Goal: Complete application form

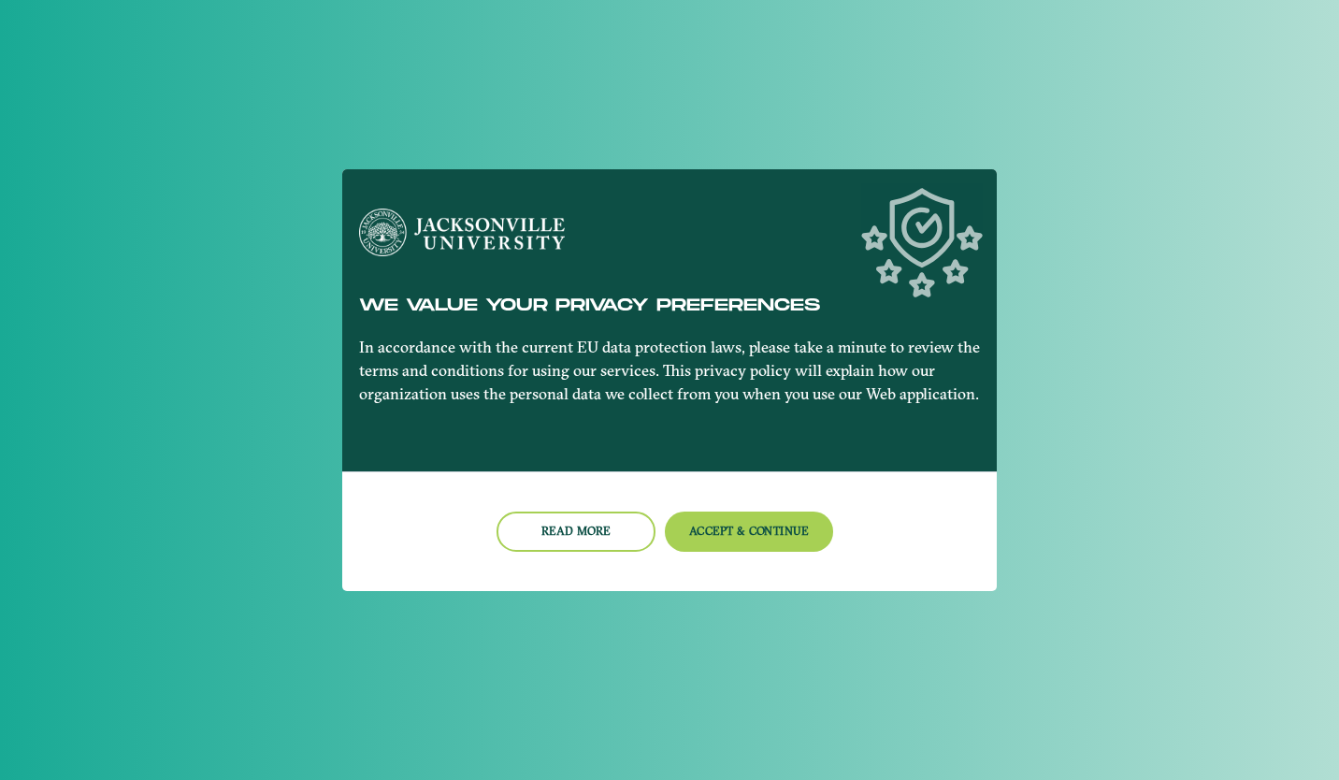
click at [739, 557] on nb-card-footer "Read more Accept & Continue" at bounding box center [669, 531] width 655 height 120
click at [708, 528] on button "Accept & Continue" at bounding box center [749, 531] width 169 height 40
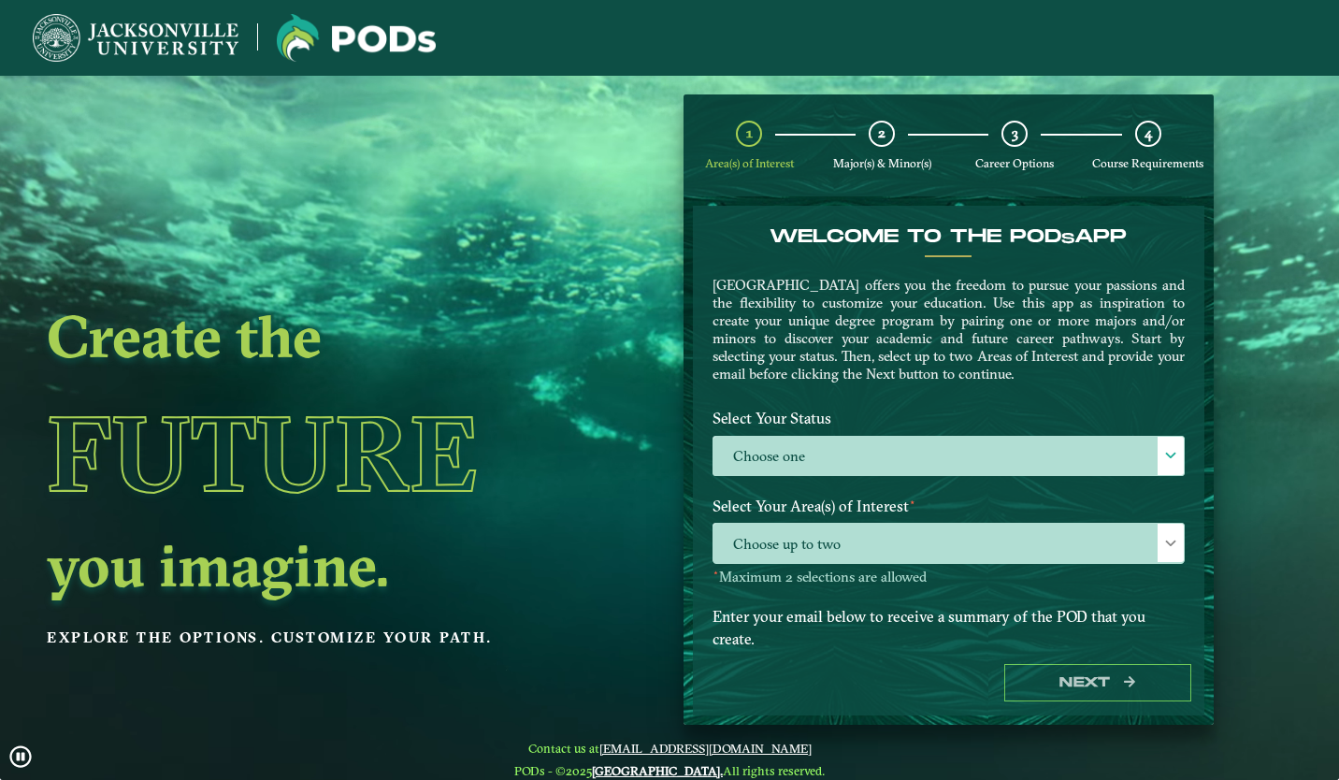
scroll to position [28, 0]
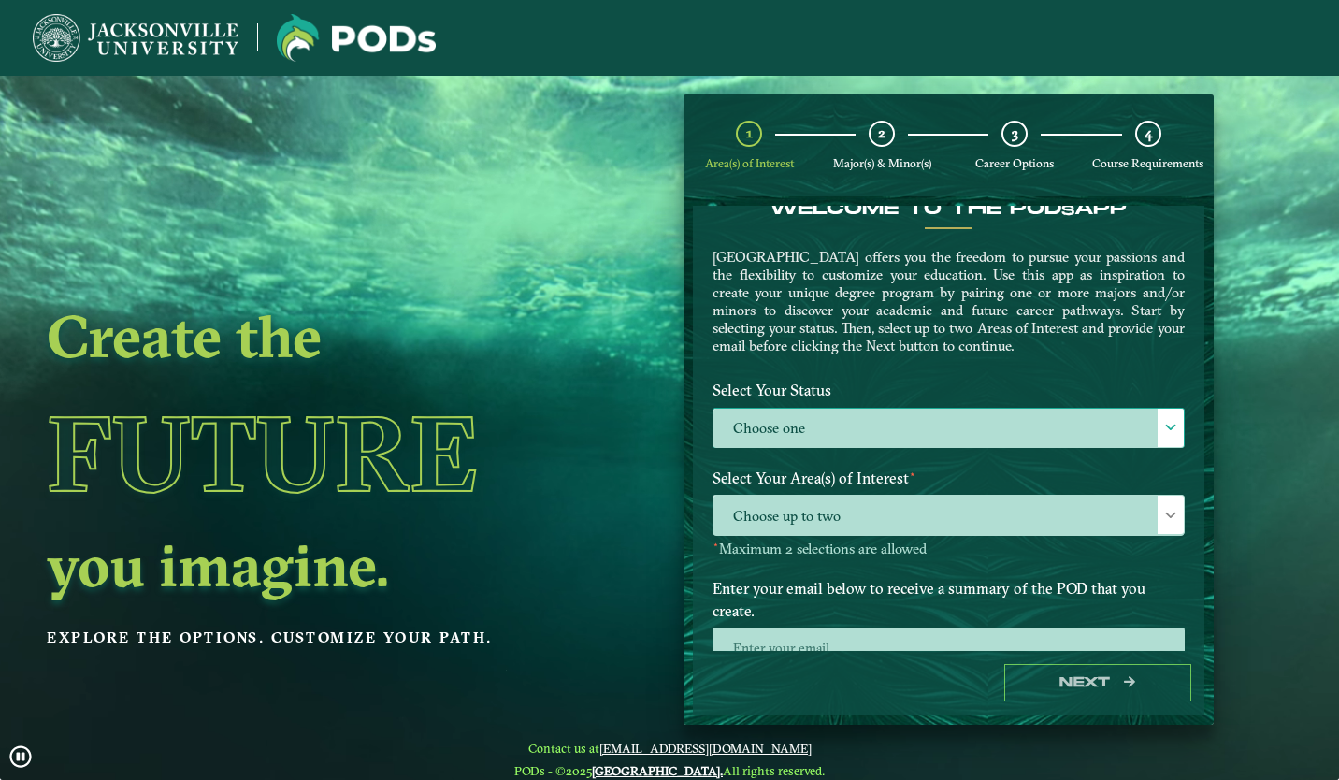
click at [831, 437] on label "Choose one" at bounding box center [948, 429] width 470 height 40
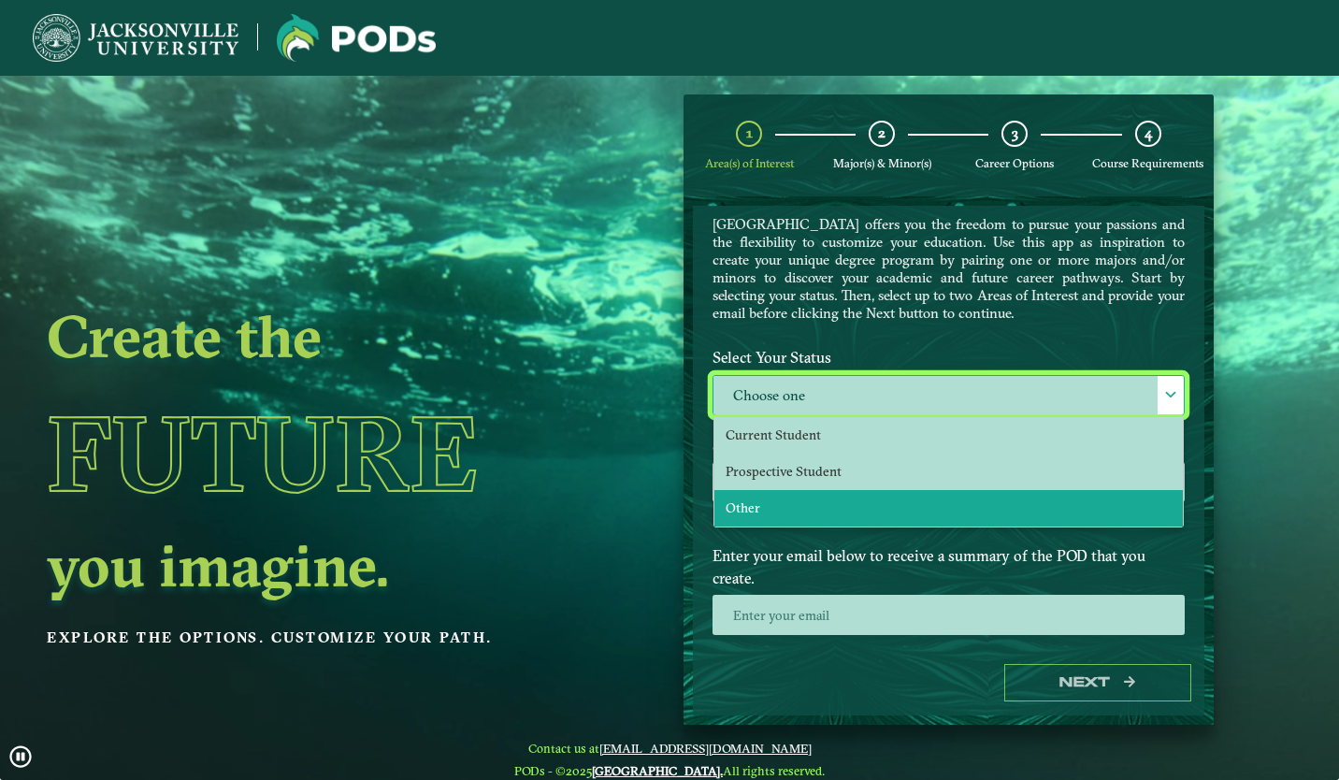
scroll to position [62, 0]
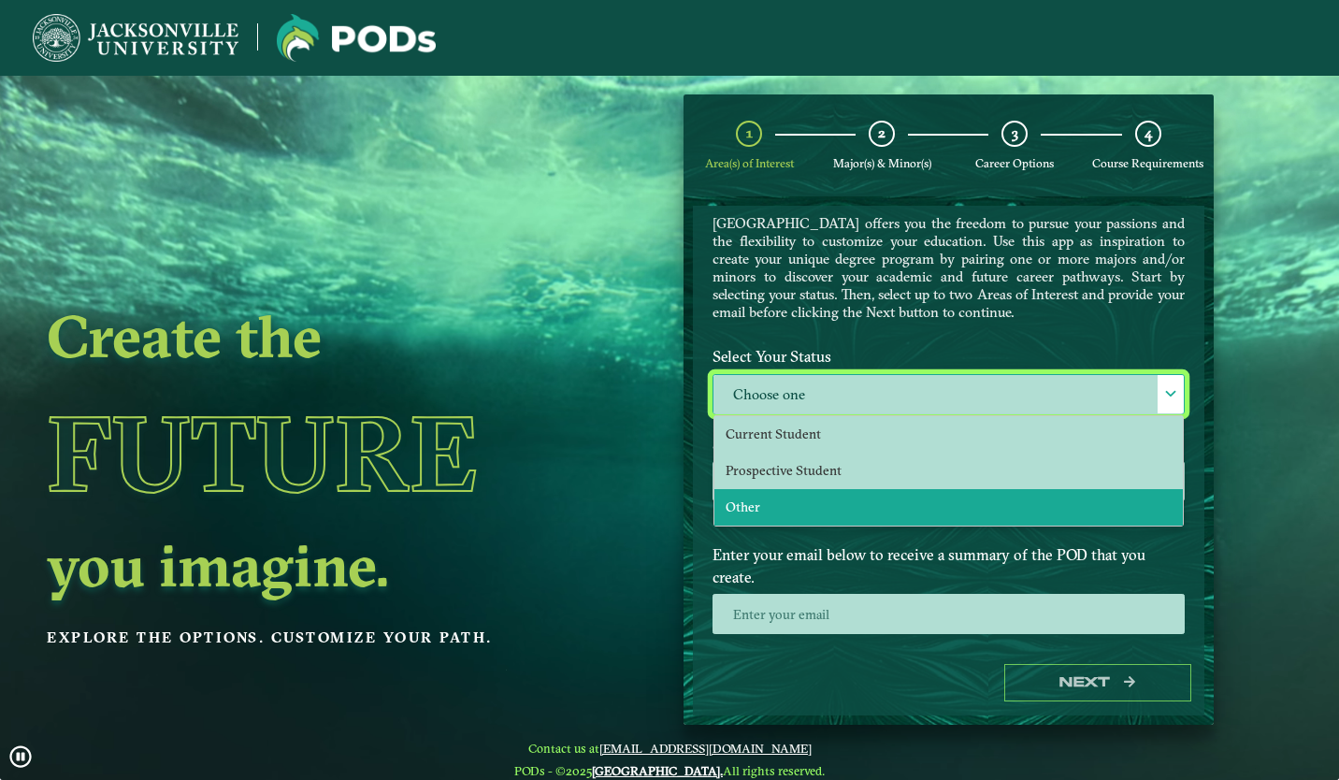
click at [773, 489] on li "Other" at bounding box center [948, 507] width 468 height 36
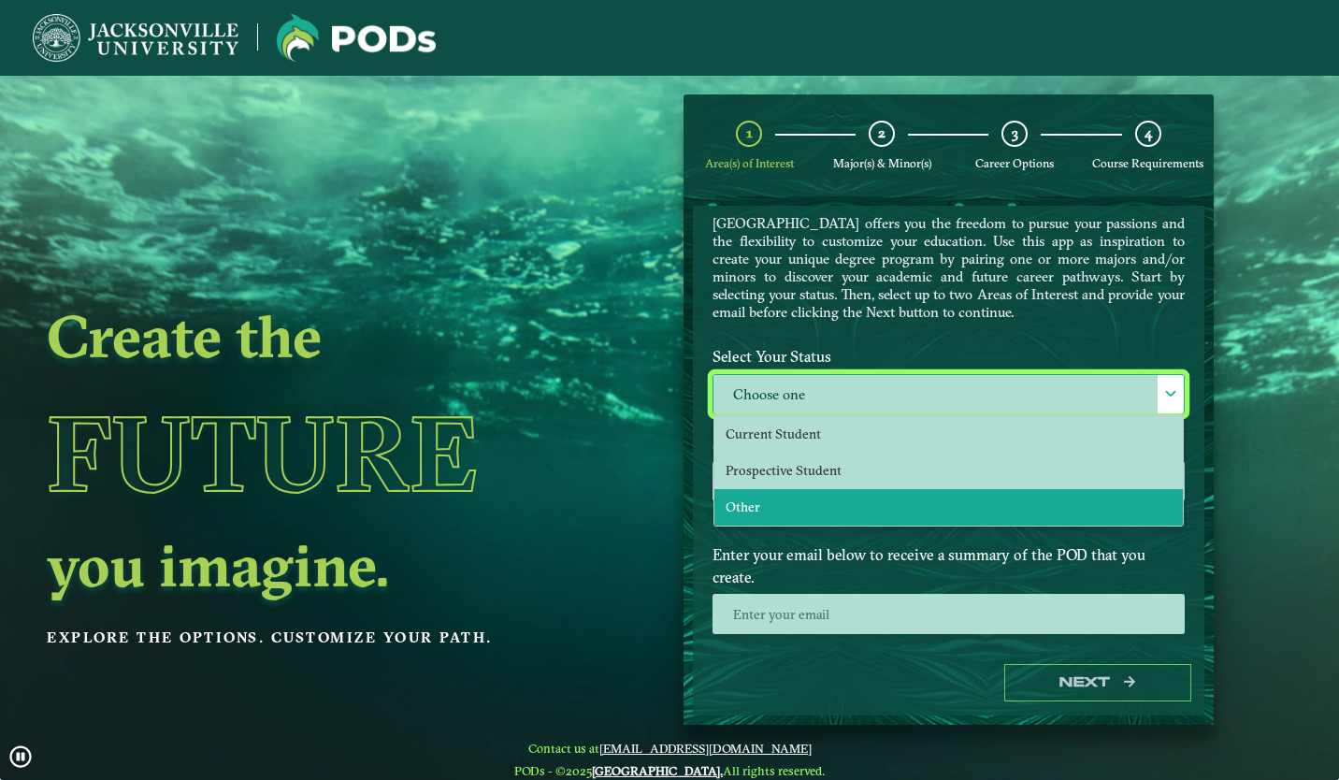
select select "[object Object]"
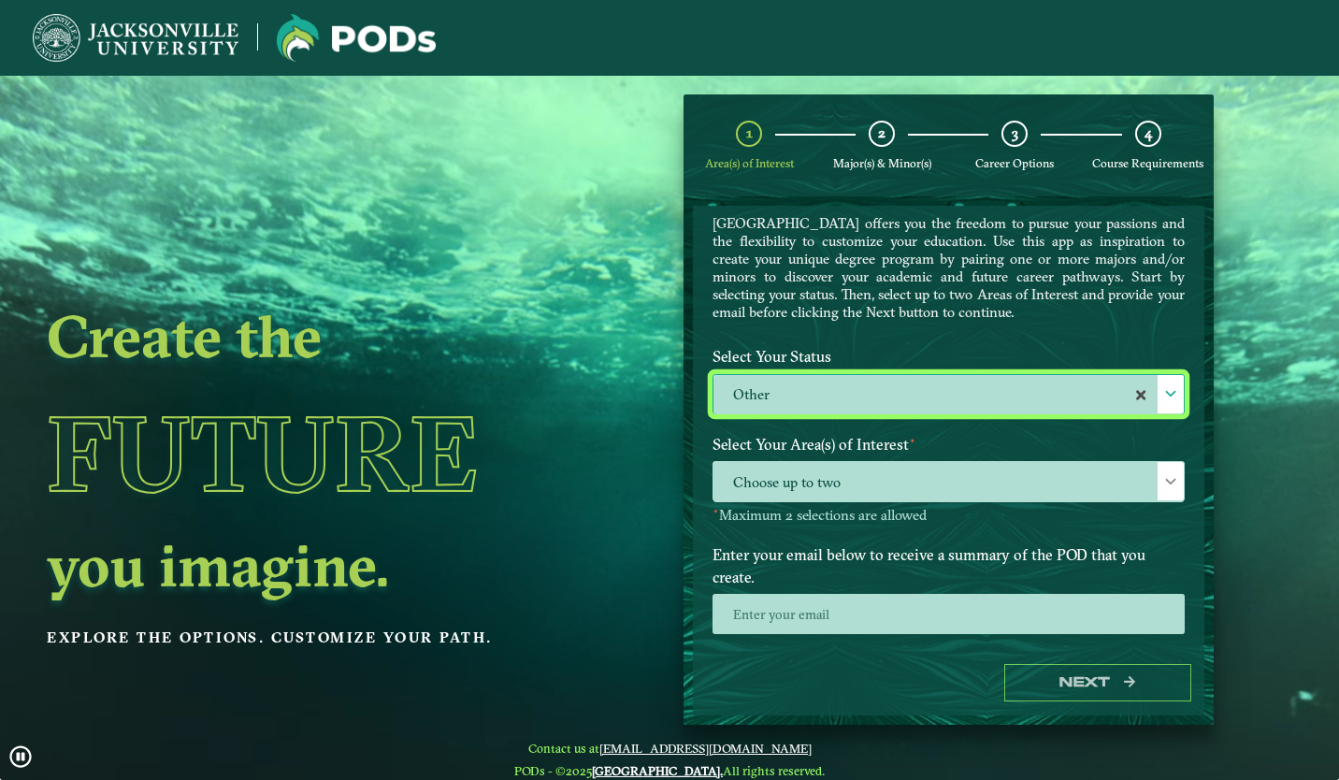
click at [809, 367] on label "Select Your Status" at bounding box center [948, 356] width 500 height 35
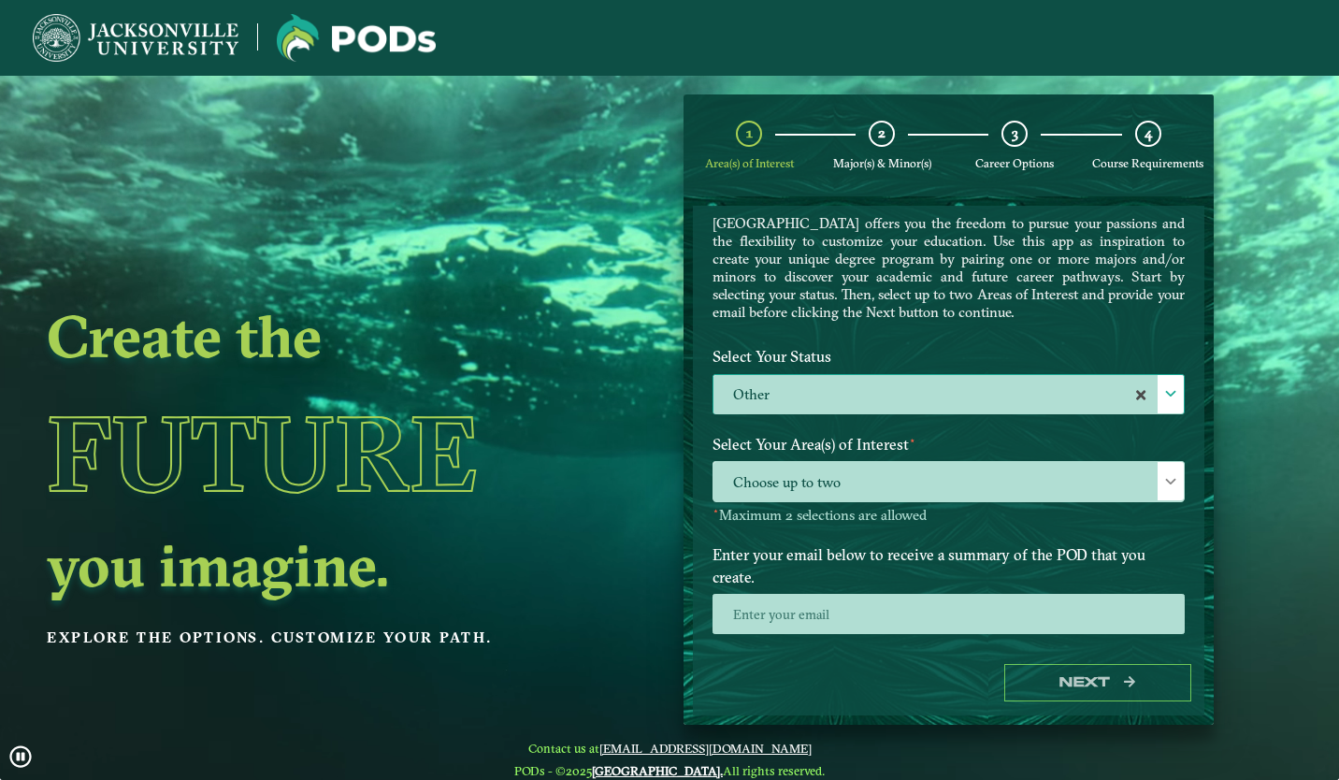
click at [803, 378] on label "Other" at bounding box center [948, 395] width 470 height 40
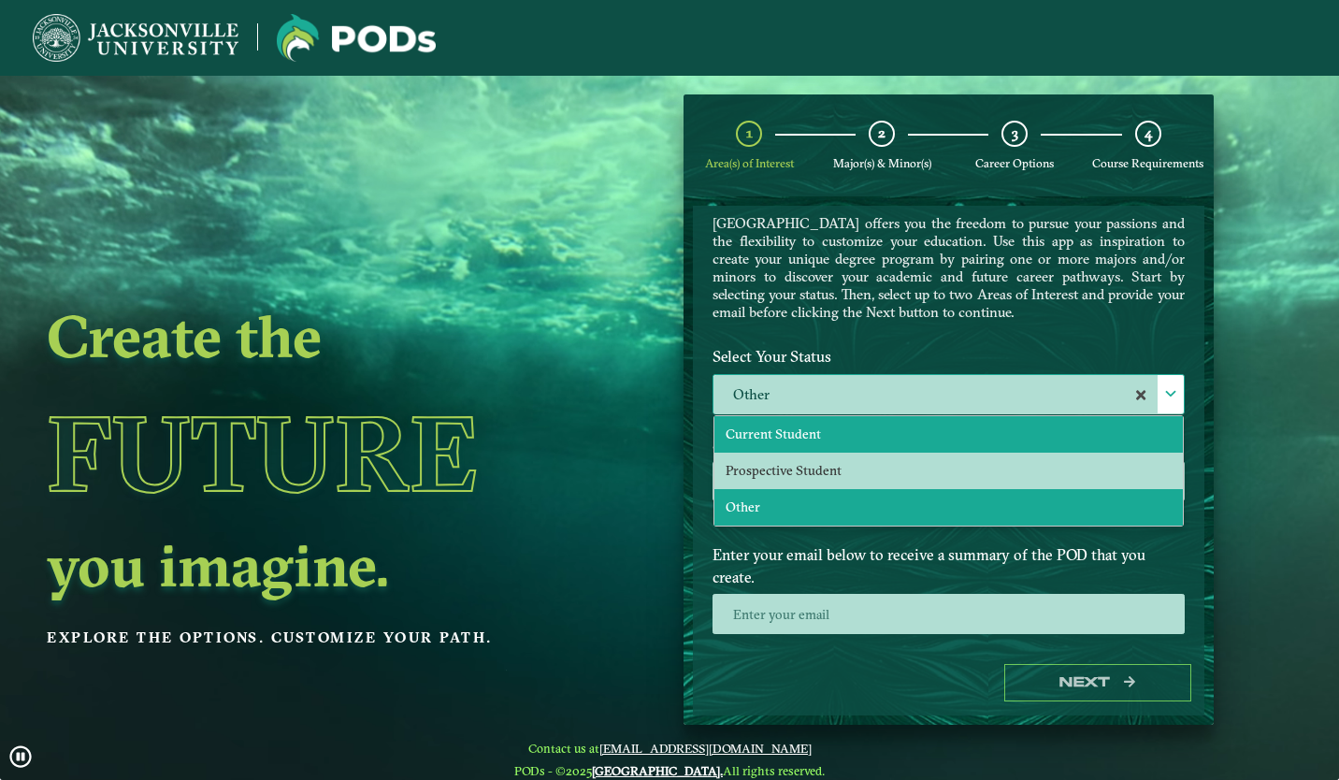
click at [799, 434] on span "Current Student" at bounding box center [773, 433] width 95 height 17
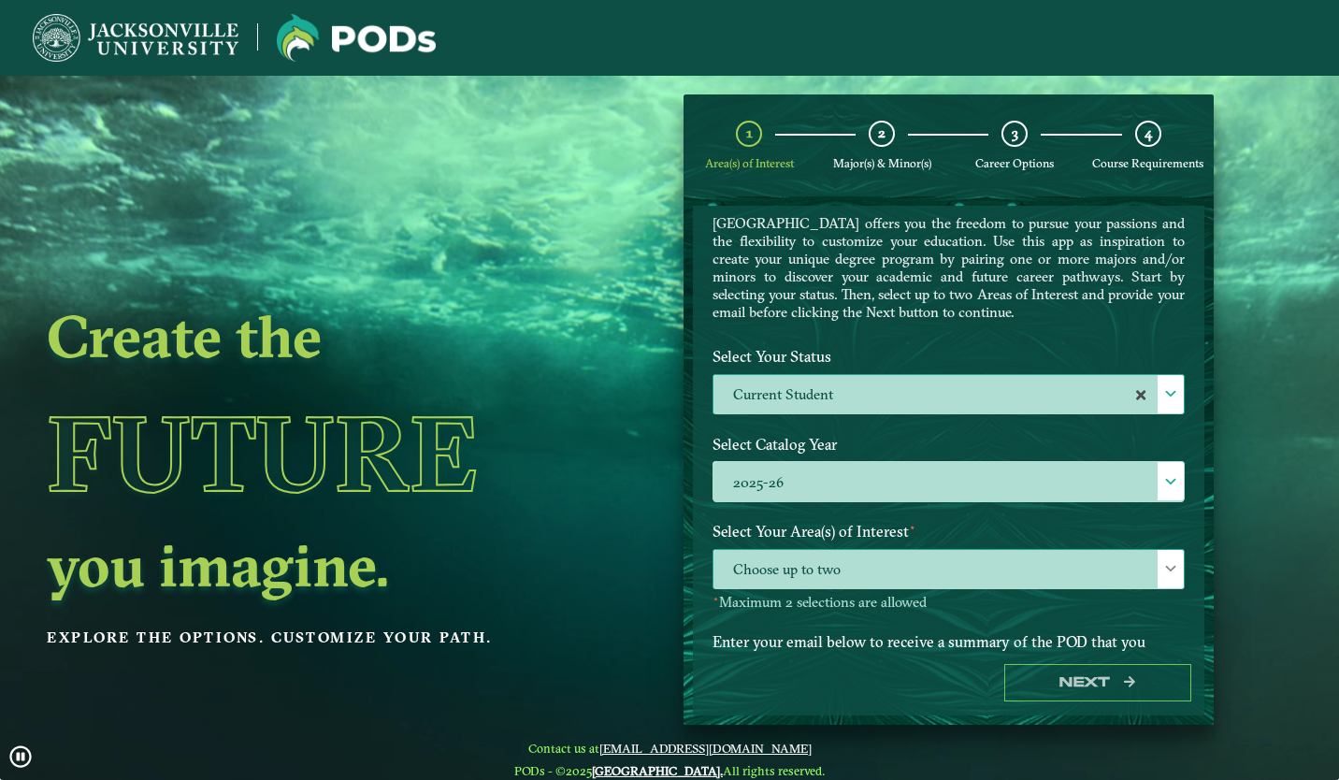
click at [842, 564] on span "Choose up to two" at bounding box center [948, 570] width 470 height 40
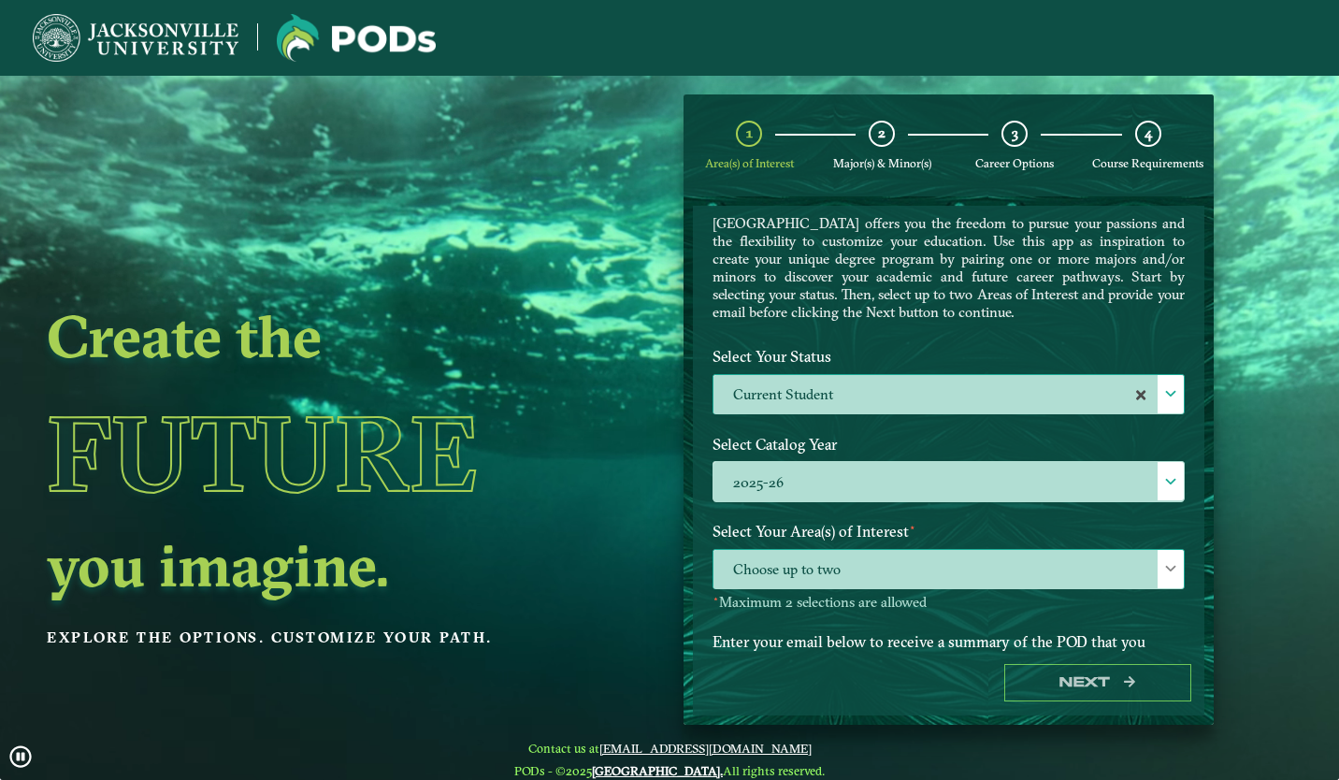
scroll to position [10, 81]
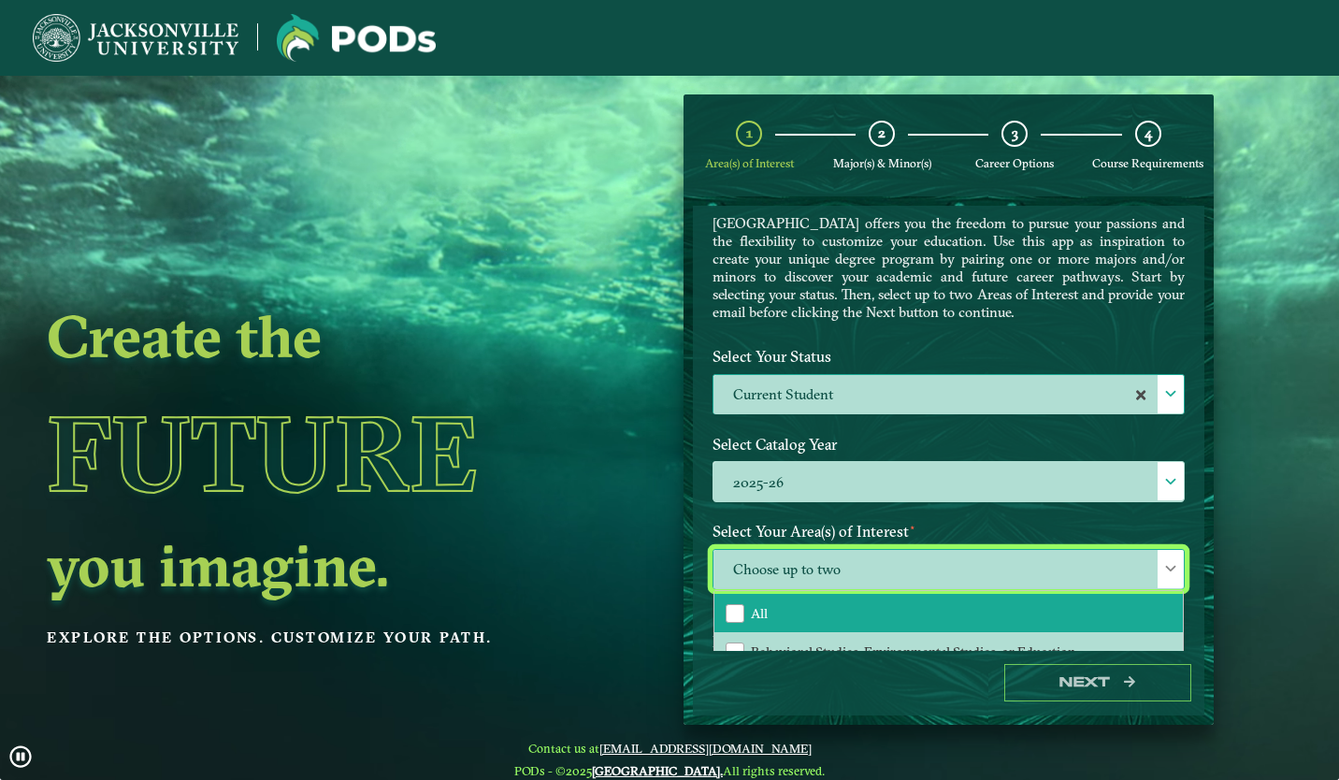
click at [816, 599] on li "All" at bounding box center [948, 613] width 468 height 39
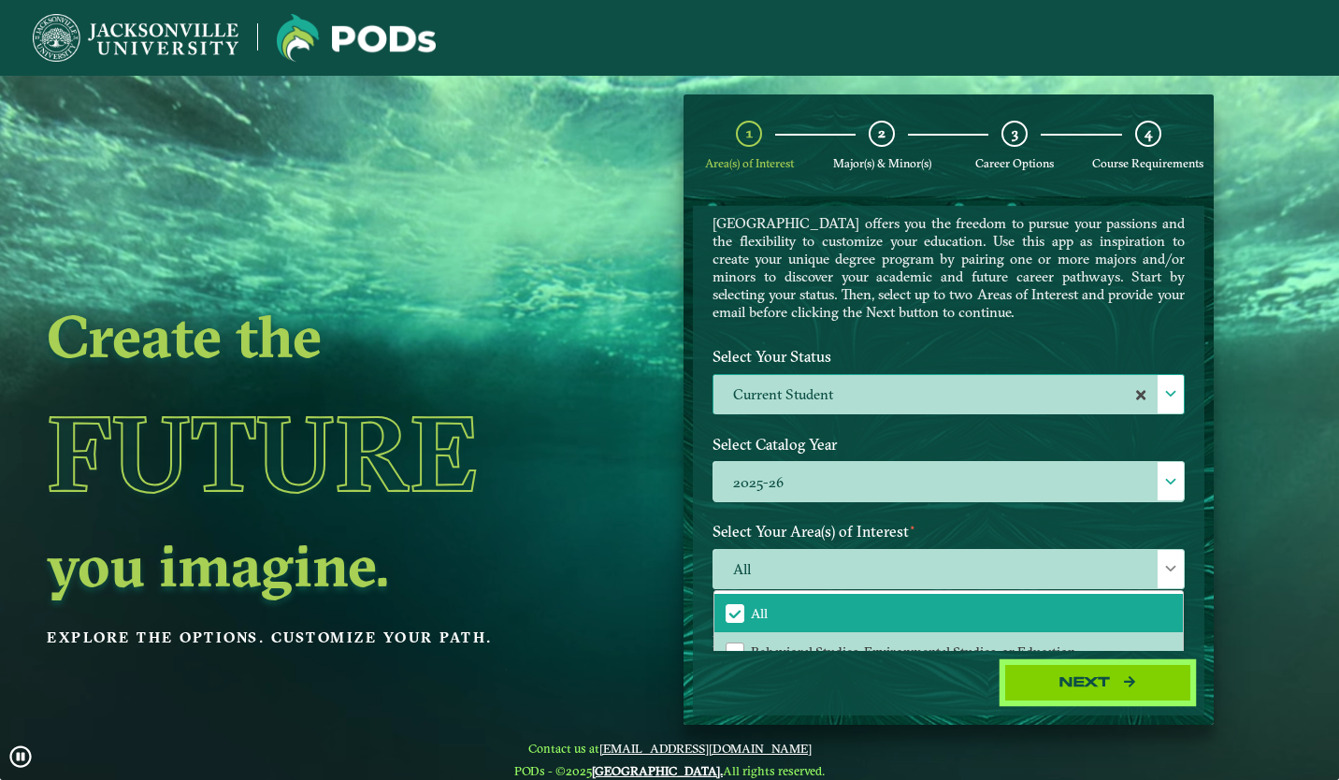
click at [1059, 681] on button "Next" at bounding box center [1097, 683] width 187 height 38
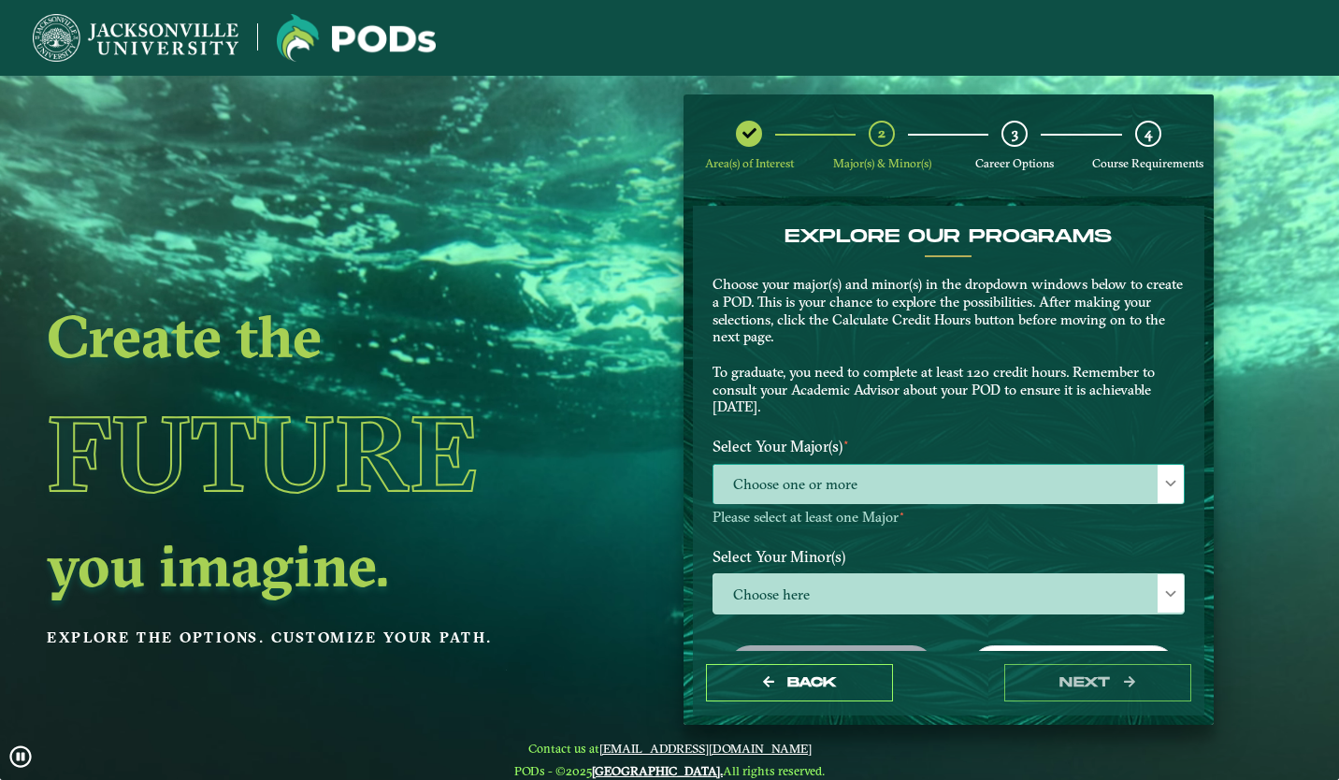
click at [801, 473] on span "Choose one or more" at bounding box center [948, 485] width 470 height 40
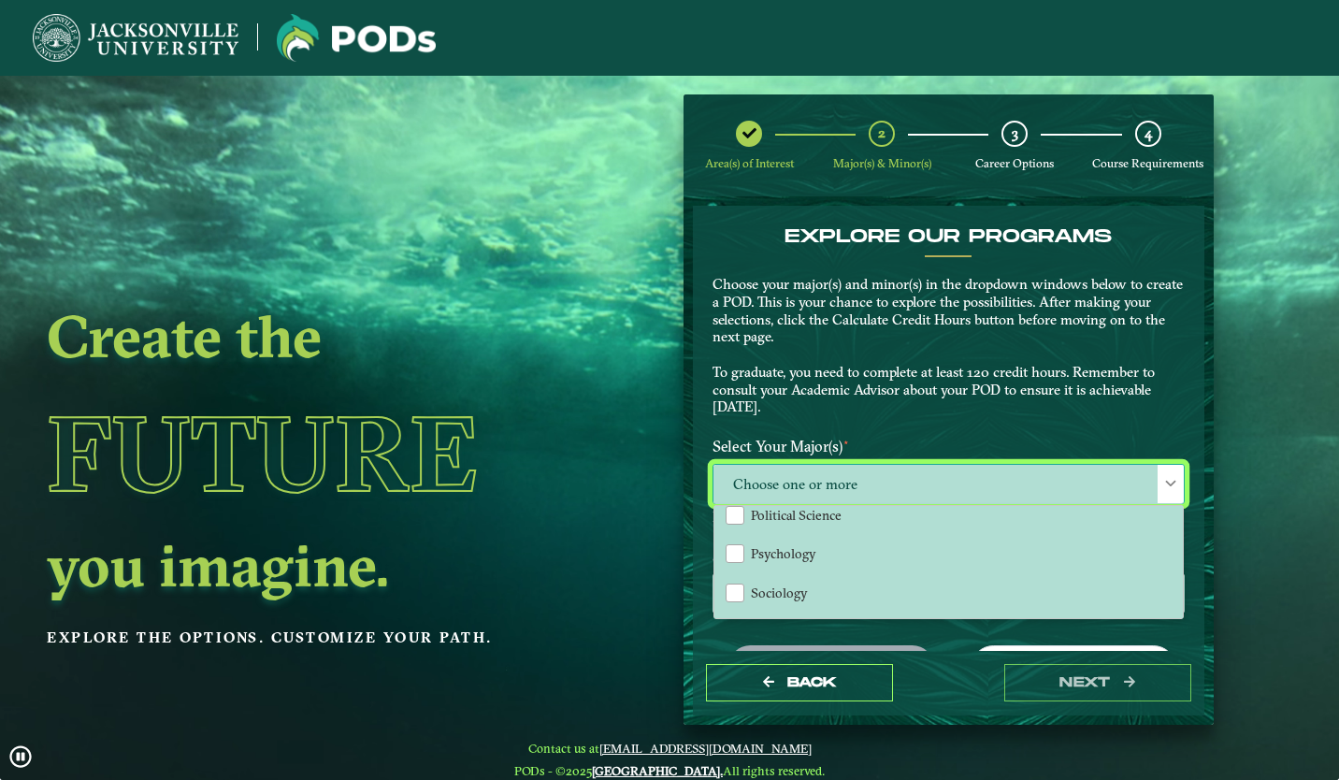
scroll to position [1458, 0]
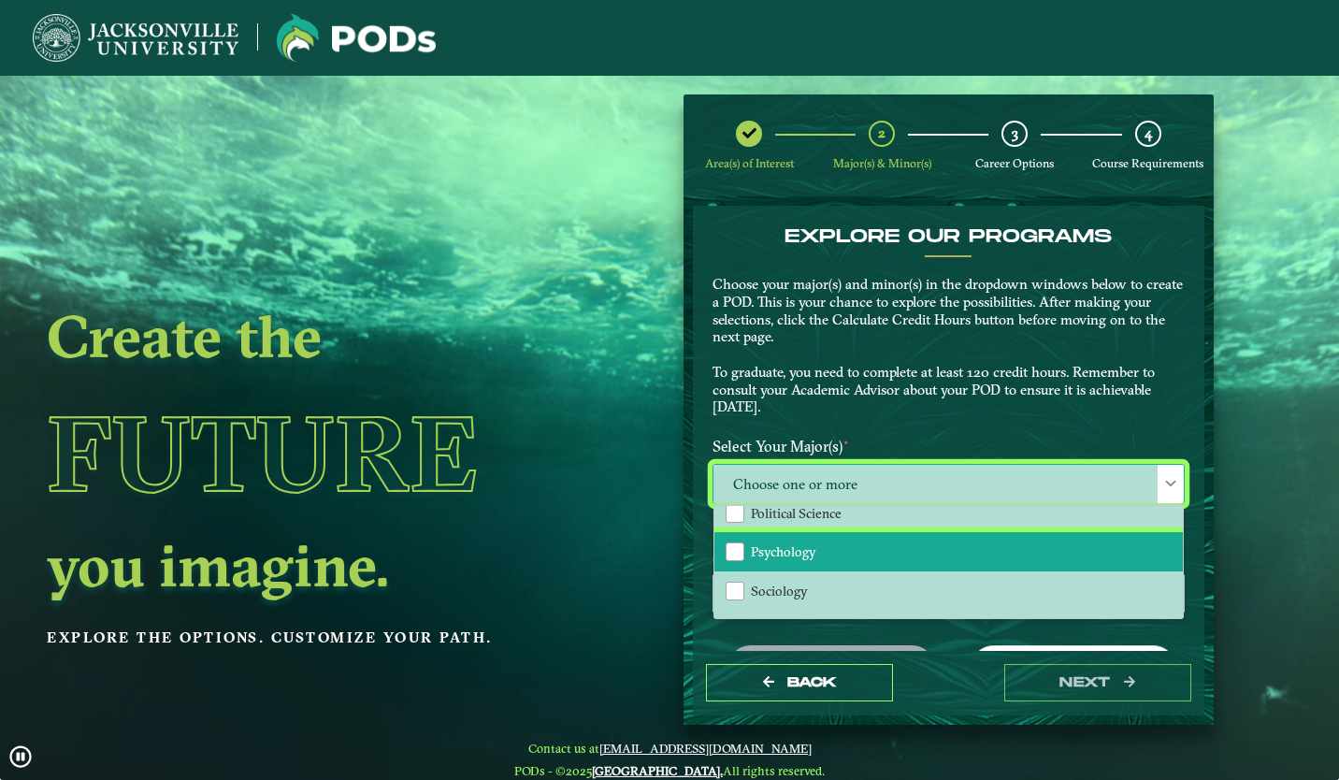
click at [779, 543] on span "Psychology" at bounding box center [783, 551] width 65 height 17
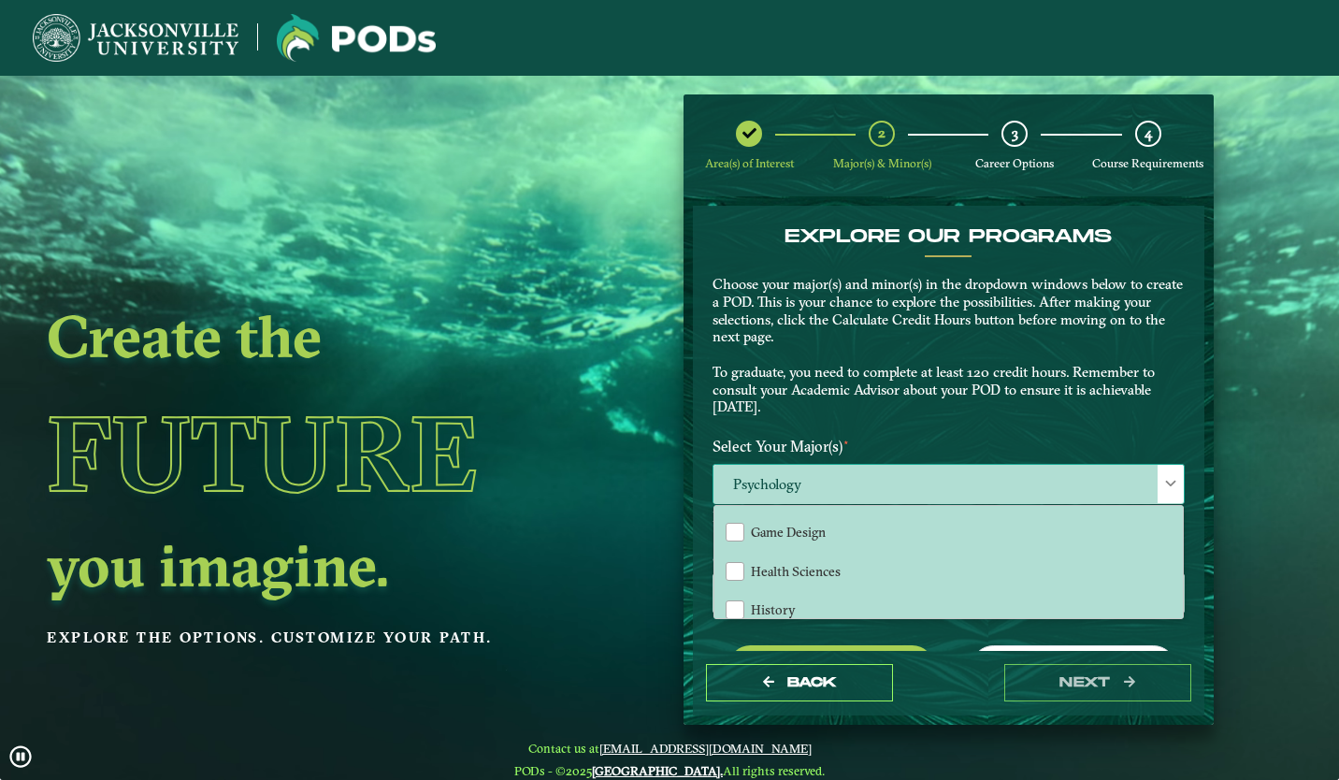
scroll to position [1011, 0]
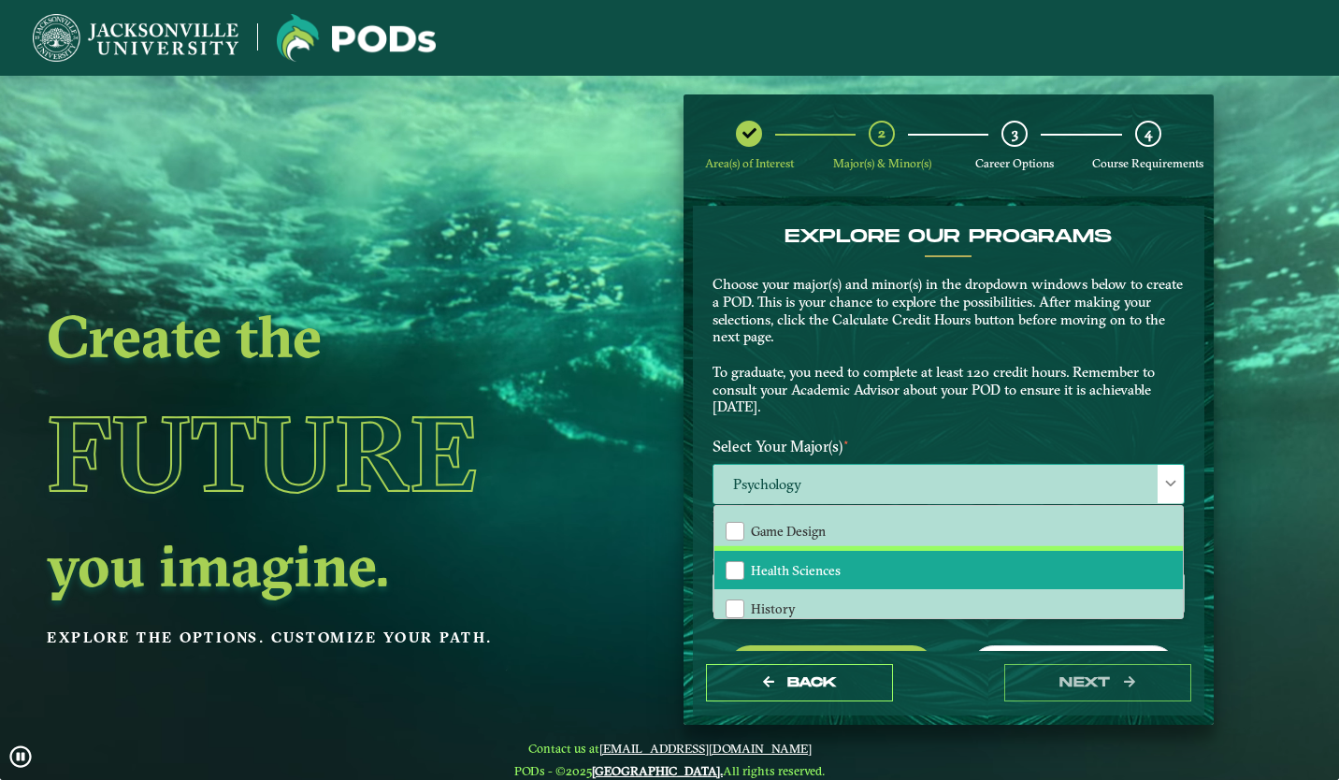
click at [831, 562] on span "Health Sciences" at bounding box center [796, 570] width 90 height 17
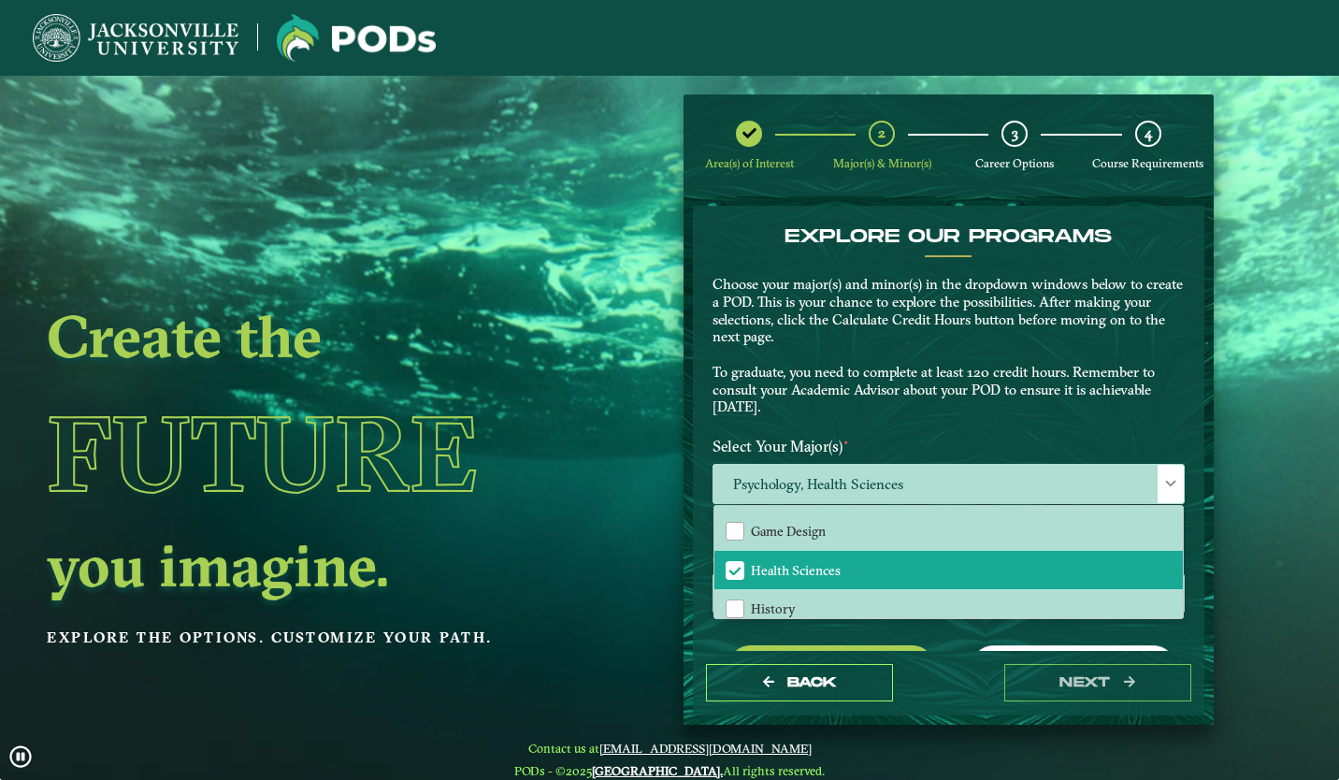
click at [917, 405] on p "Choose your major(s) and minor(s) in the dropdown windows below to create a POD…" at bounding box center [948, 346] width 472 height 140
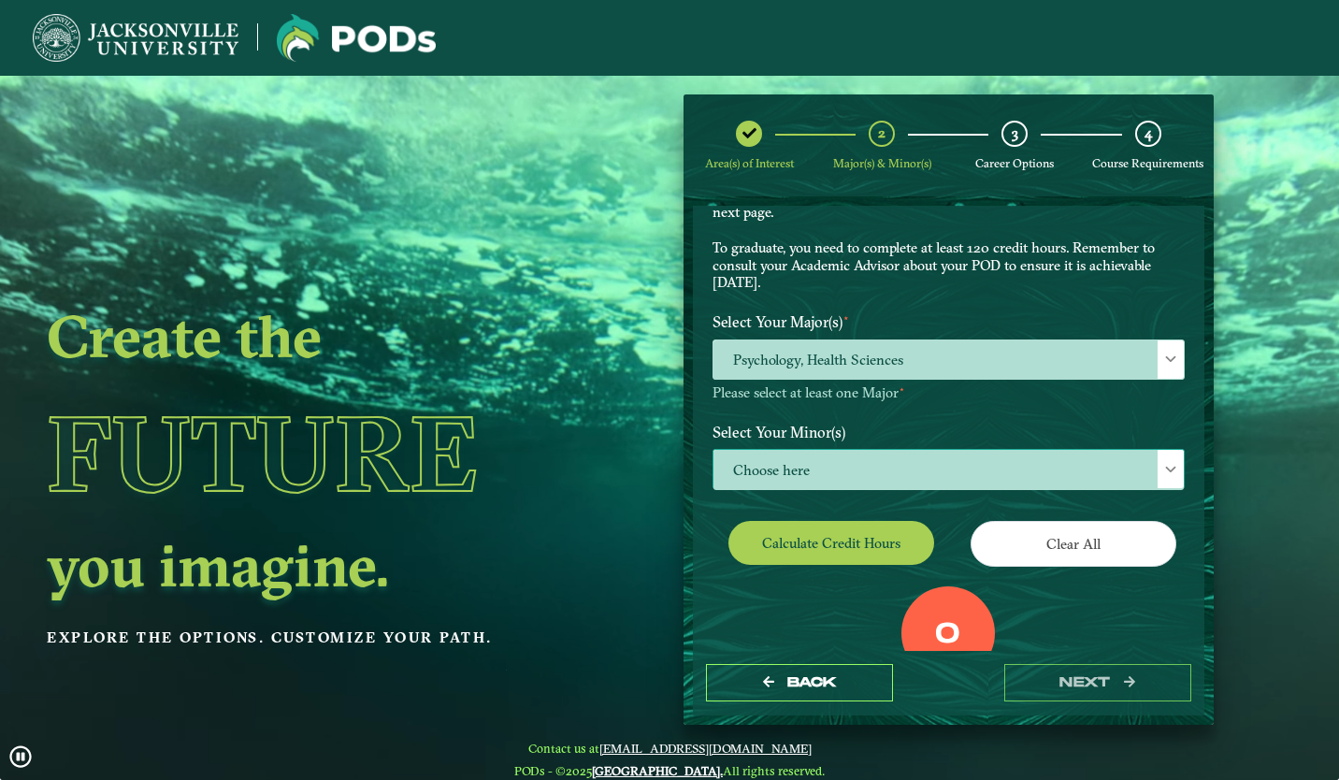
scroll to position [125, 0]
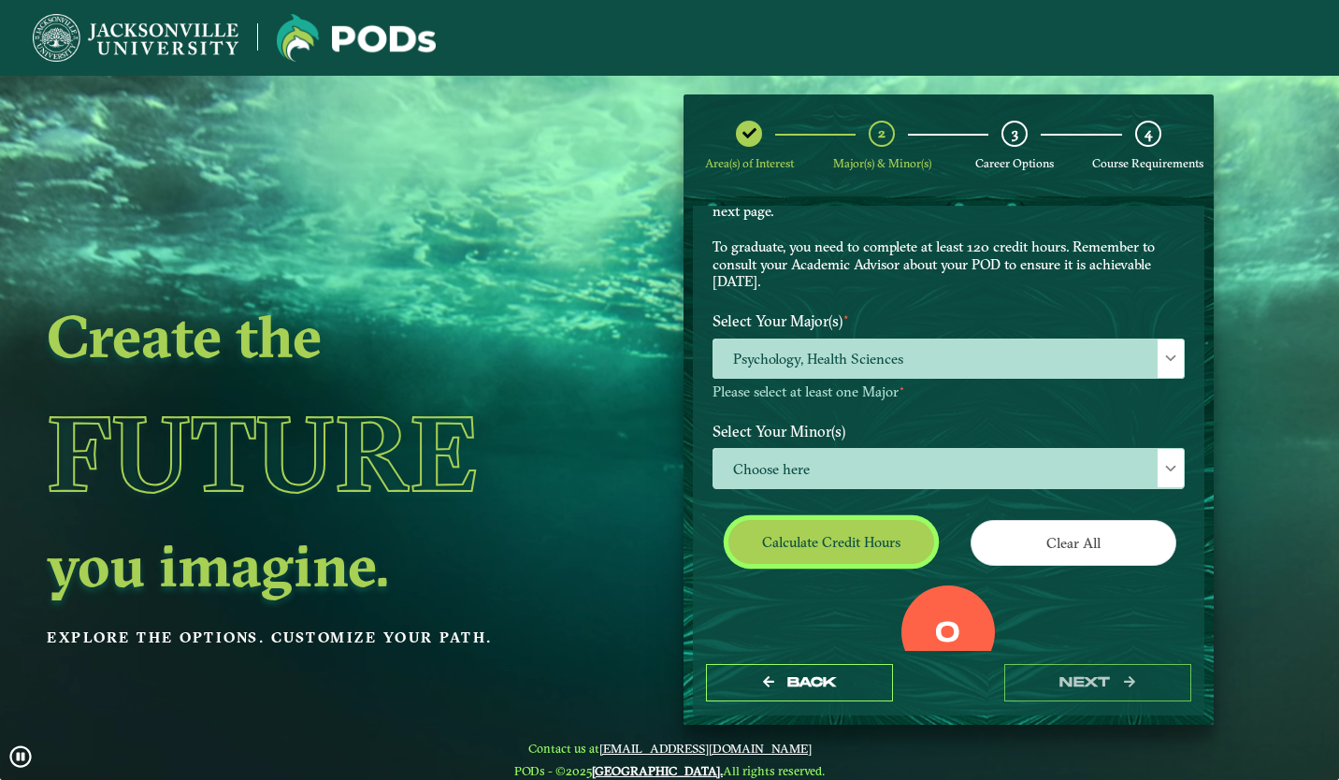
click at [851, 545] on button "Calculate credit hours" at bounding box center [831, 542] width 206 height 44
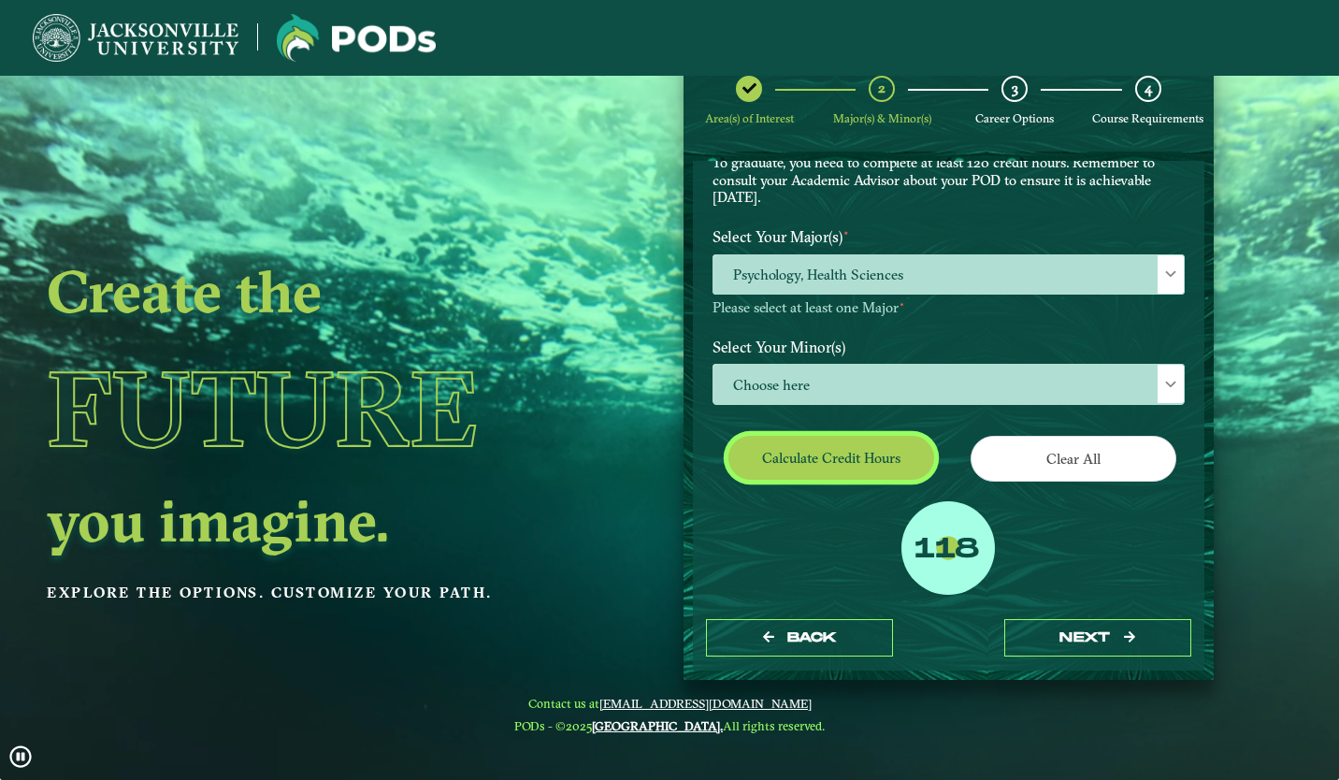
scroll to position [164, 0]
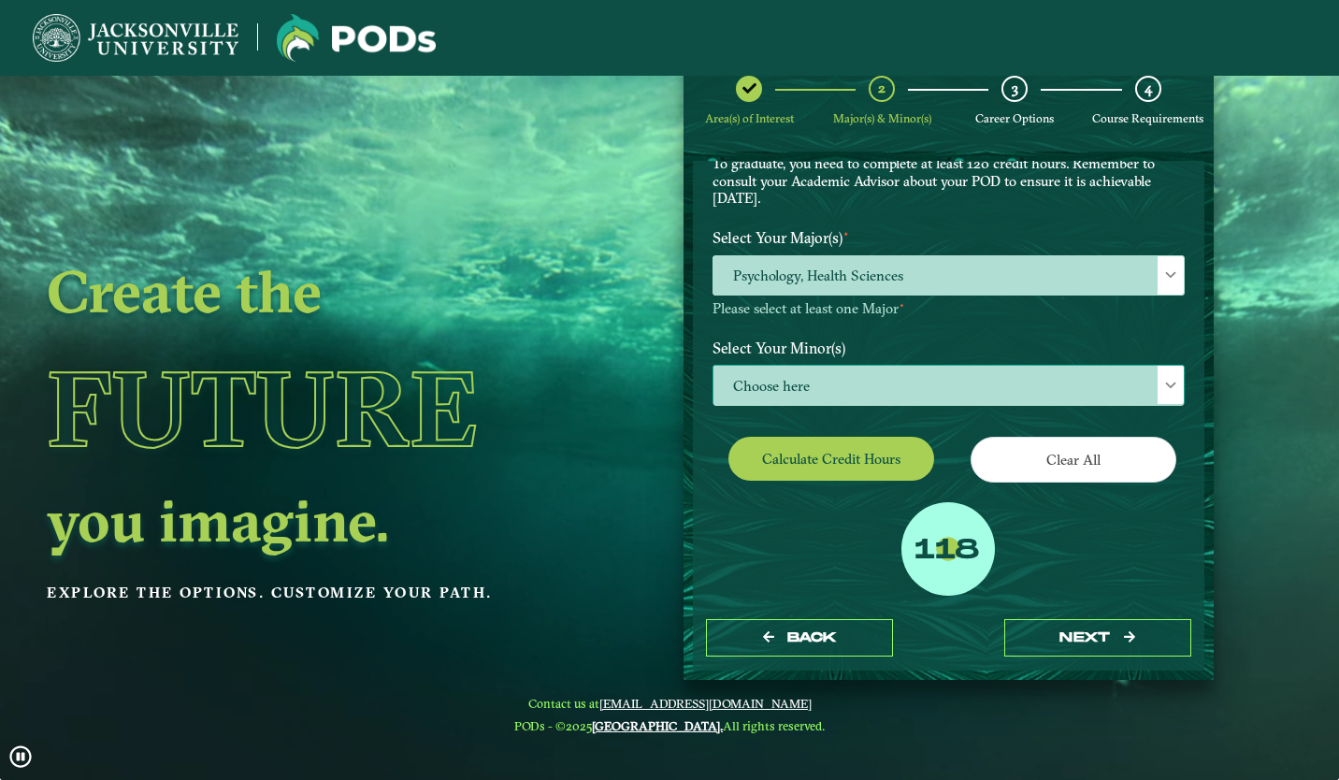
click at [931, 380] on span "Choose here" at bounding box center [948, 386] width 470 height 40
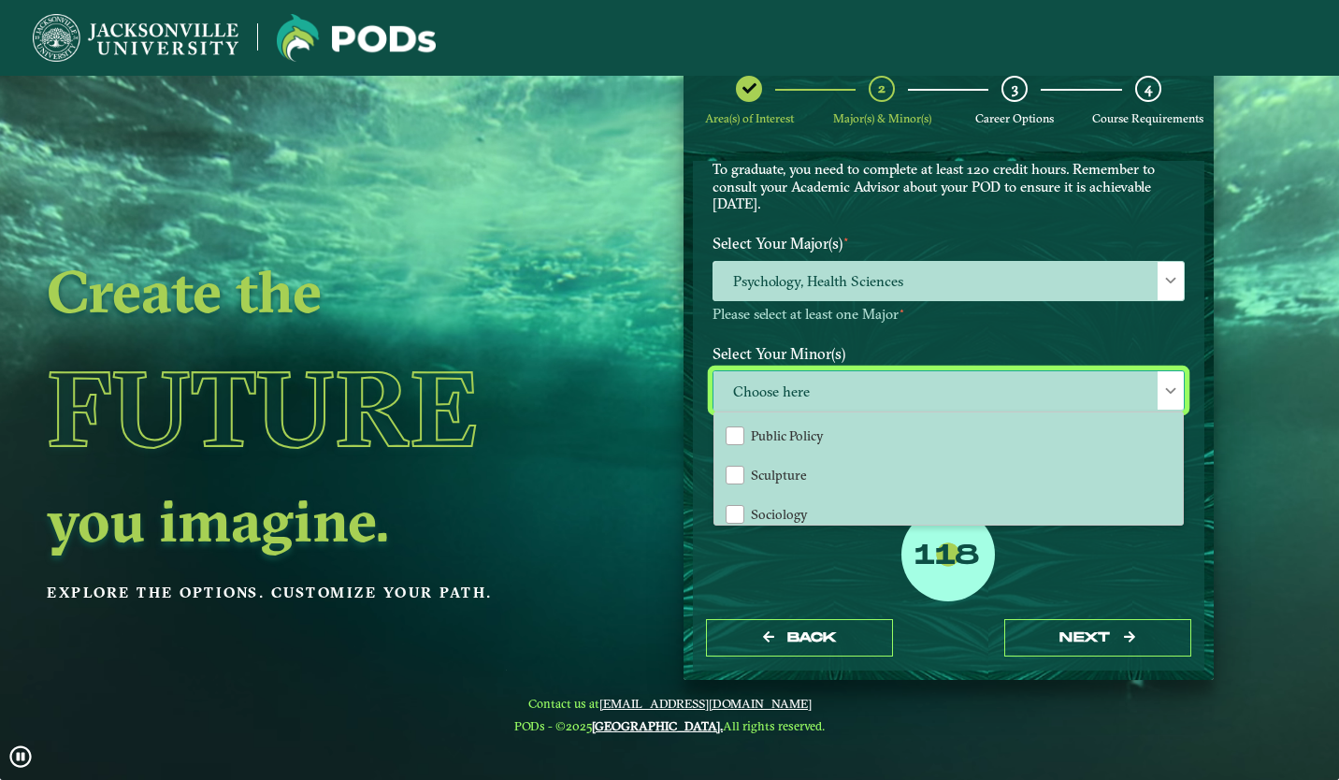
scroll to position [1712, 0]
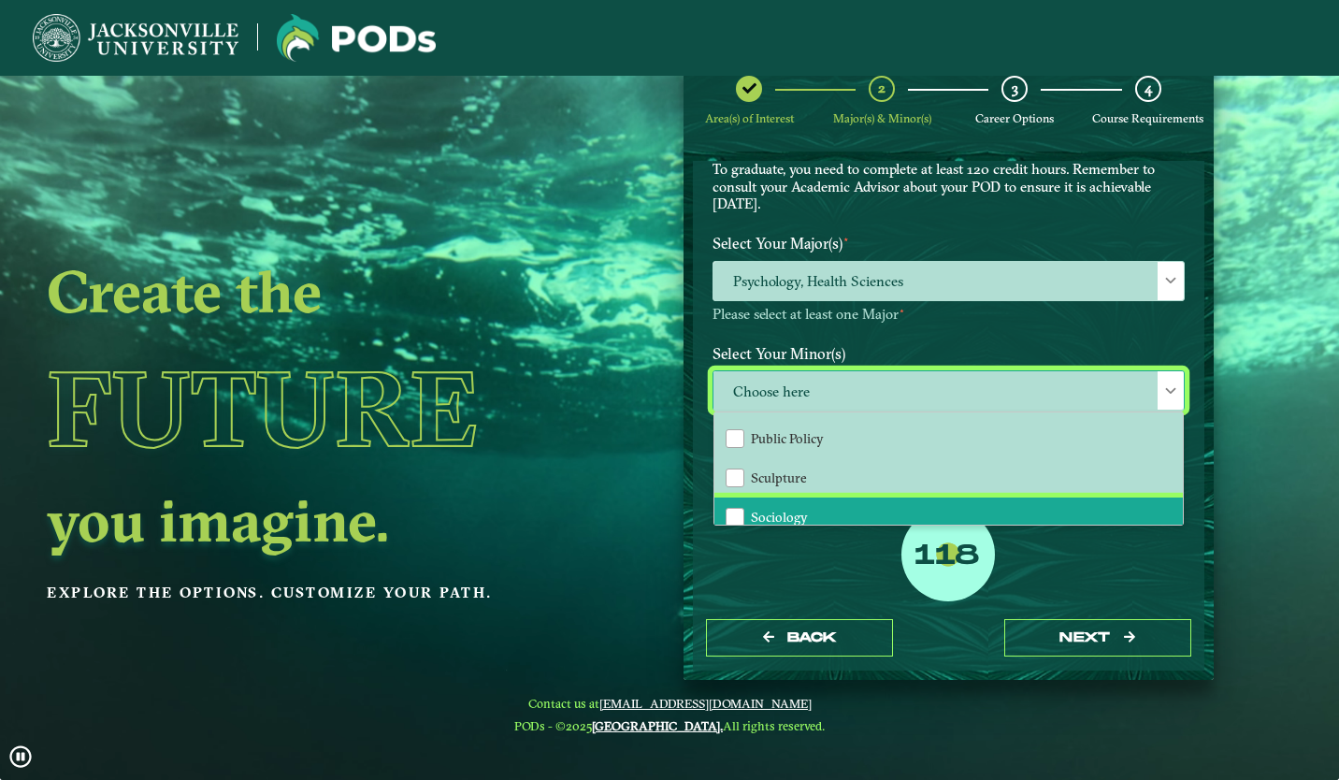
click at [883, 497] on li "Sociology" at bounding box center [948, 516] width 468 height 39
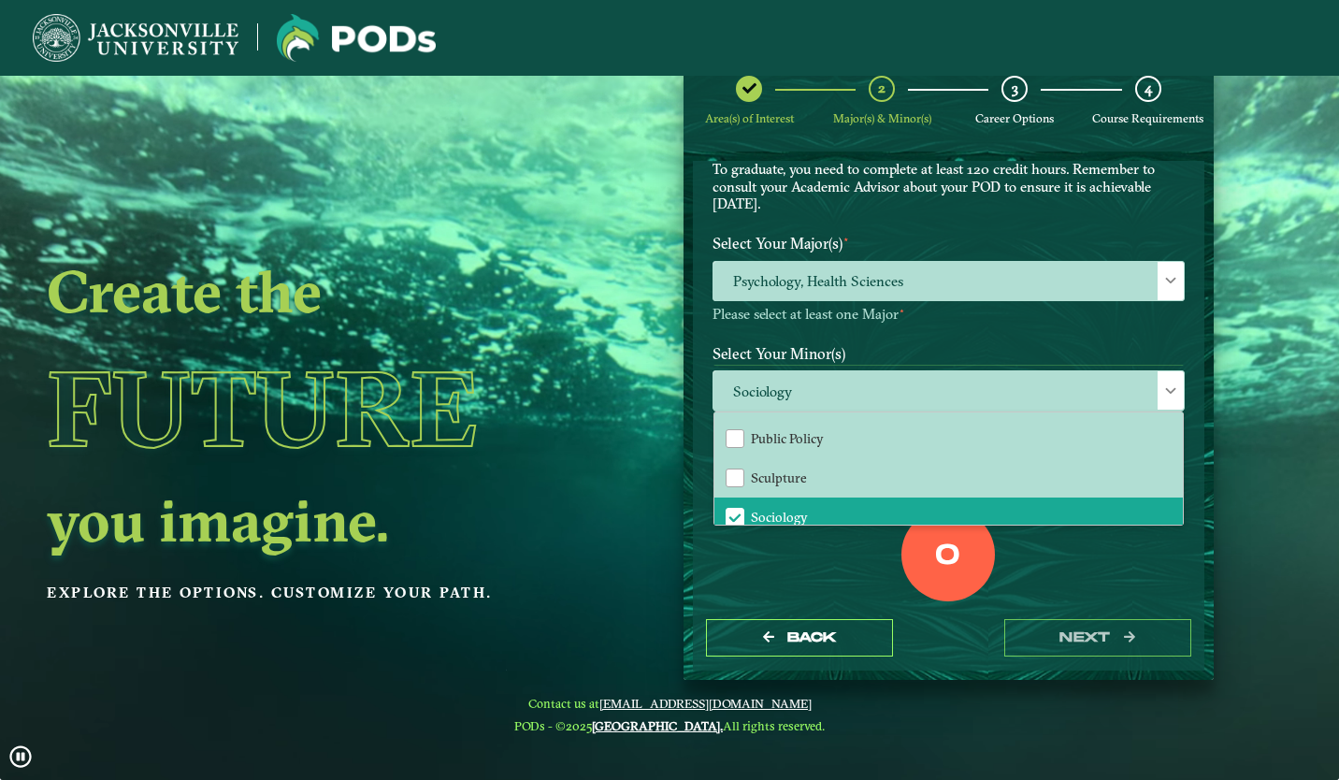
click at [1059, 579] on div "0 Total Credit Hours" at bounding box center [948, 587] width 500 height 159
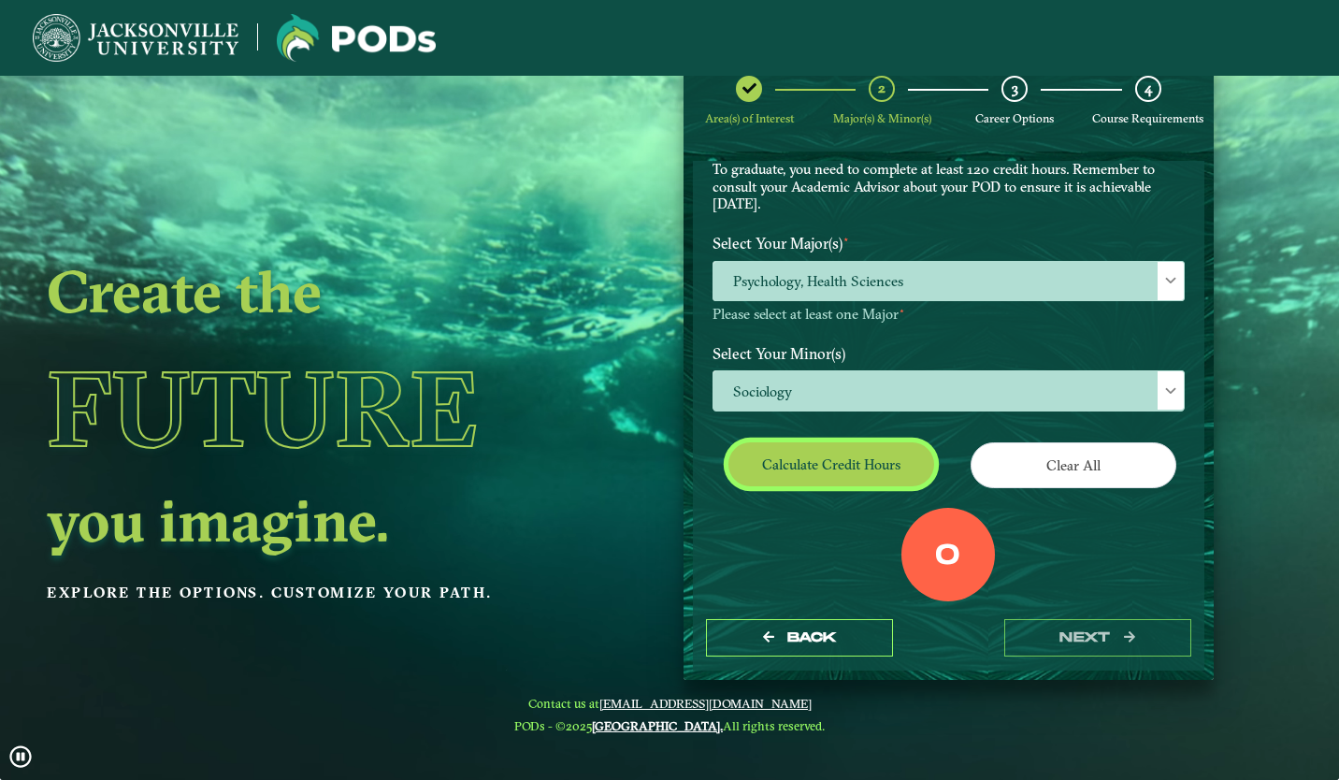
click at [816, 478] on button "Calculate credit hours" at bounding box center [831, 464] width 206 height 44
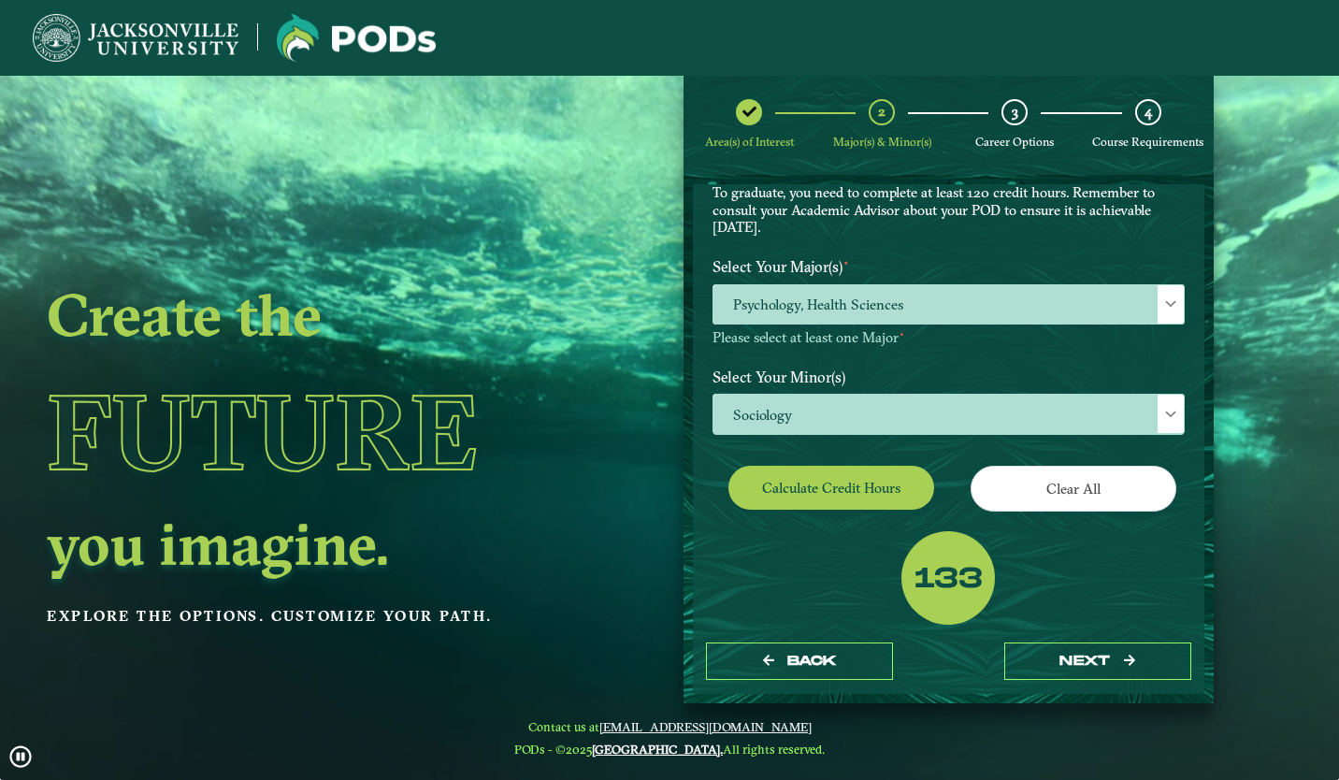
scroll to position [183, 0]
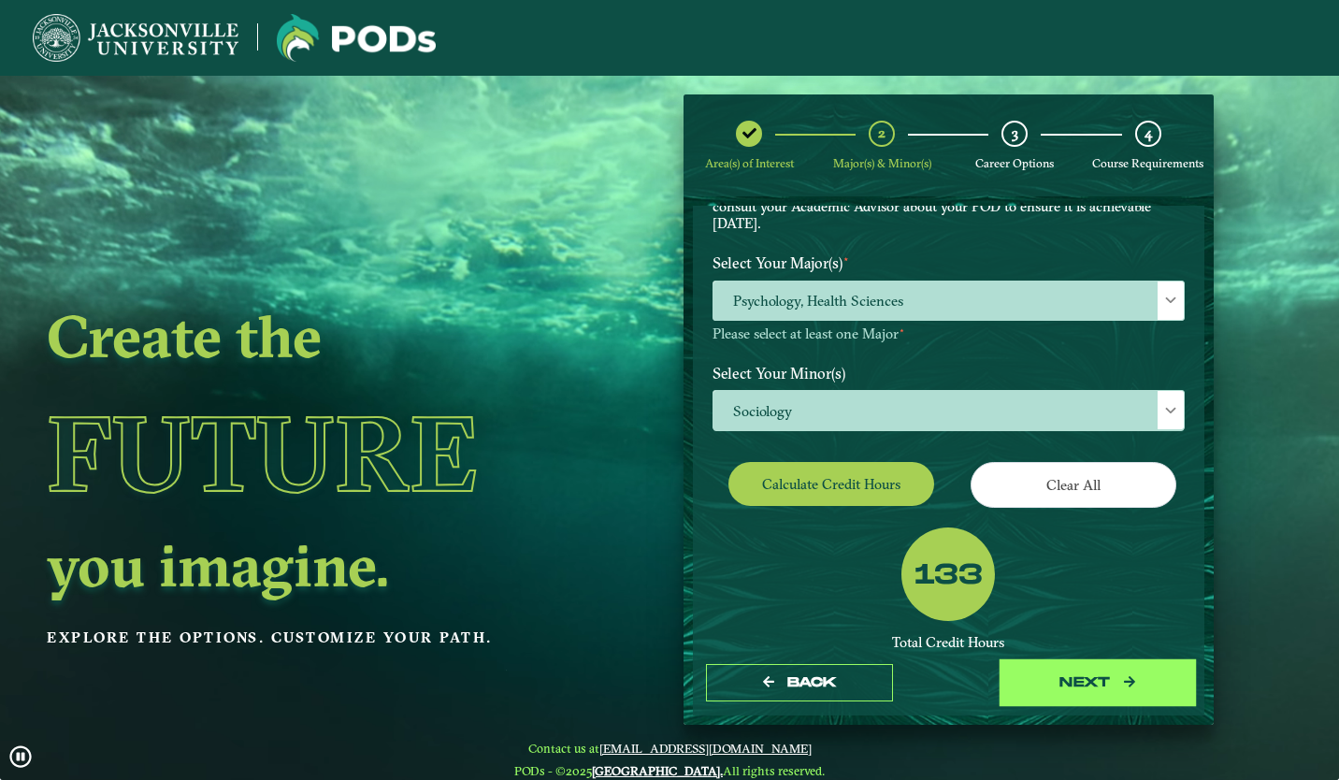
click at [1062, 677] on button "next" at bounding box center [1097, 683] width 187 height 38
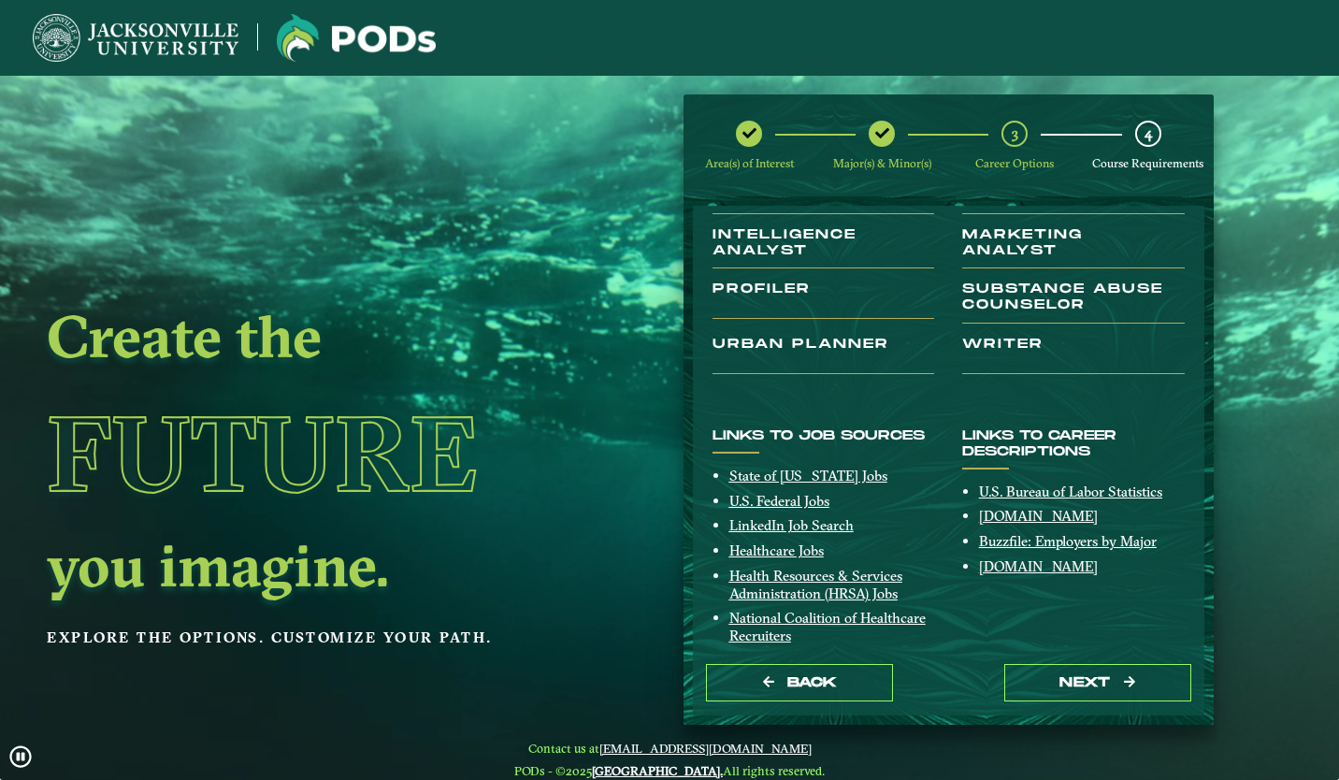
scroll to position [316, 0]
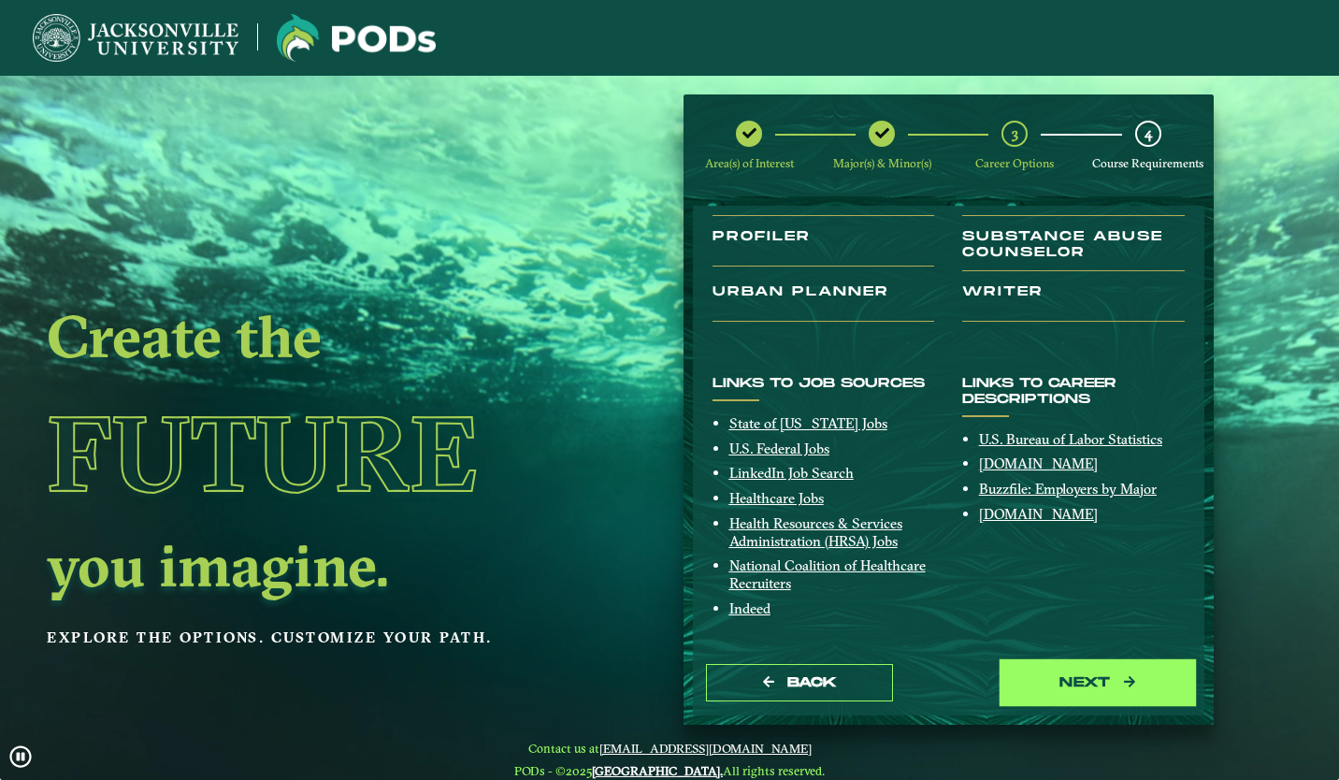
click at [1064, 689] on button "next" at bounding box center [1097, 683] width 187 height 38
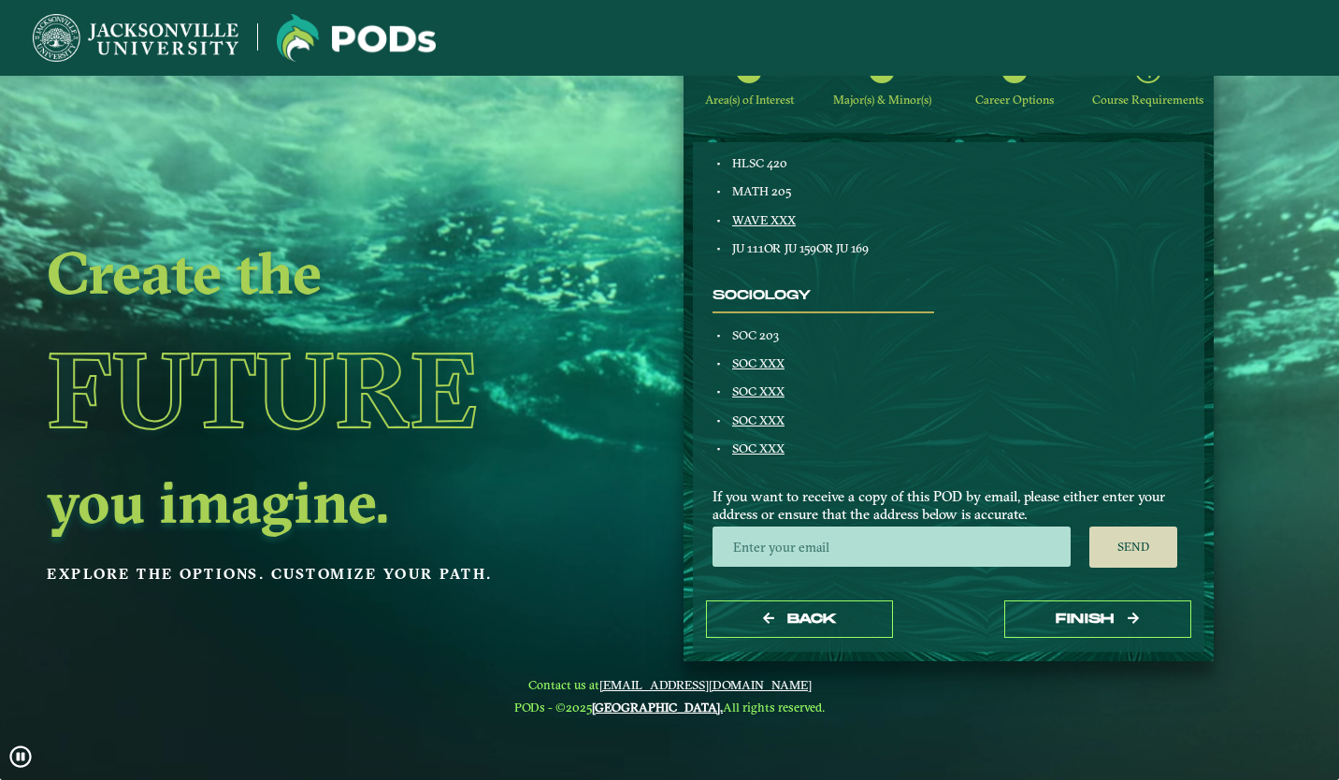
scroll to position [65, 0]
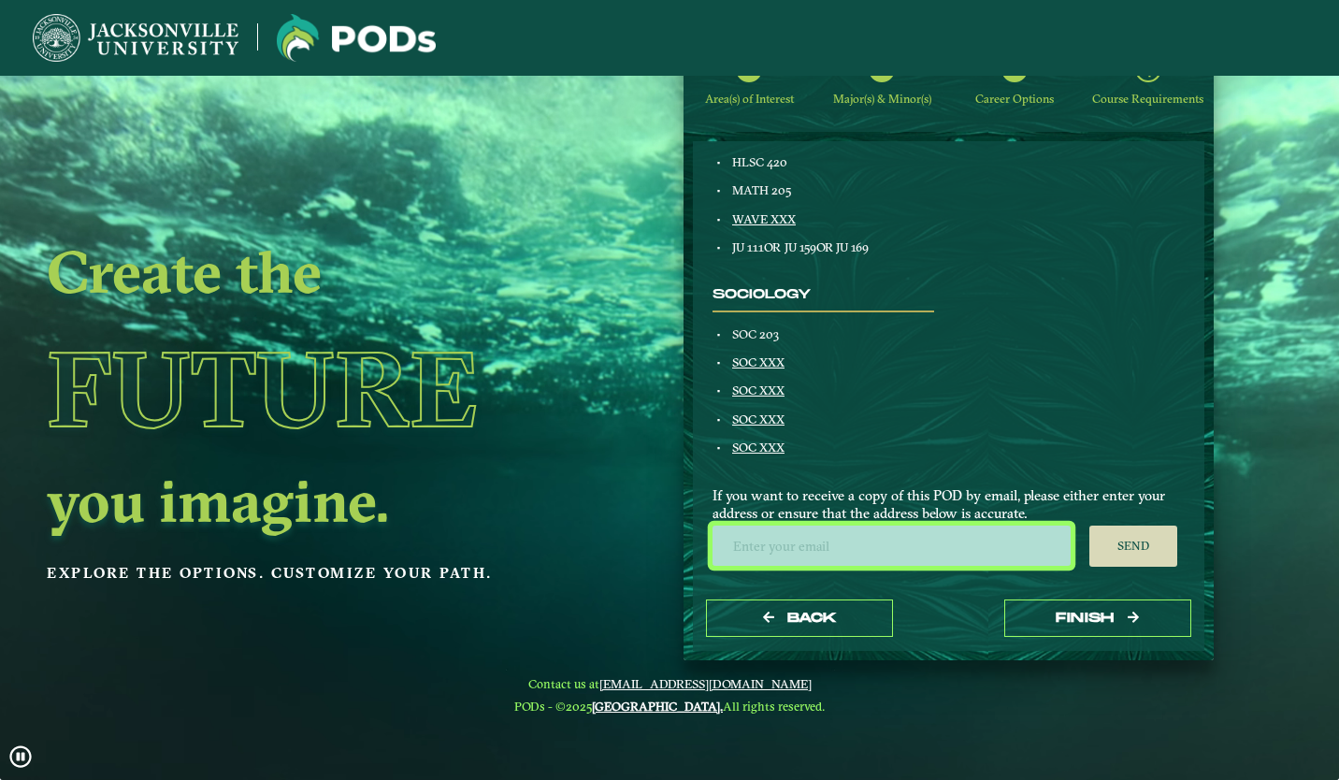
click at [934, 551] on input "email" at bounding box center [891, 545] width 358 height 40
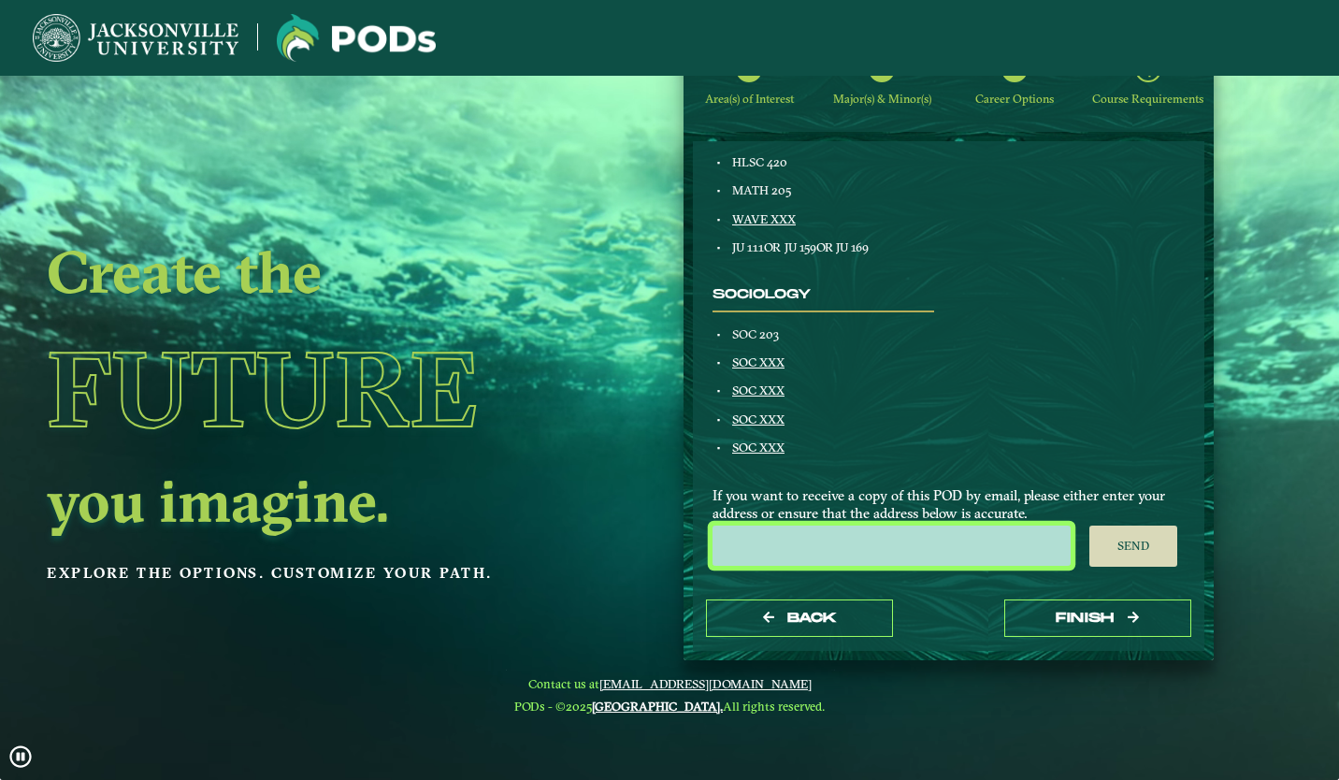
type input "[EMAIL_ADDRESS][DOMAIN_NAME]"
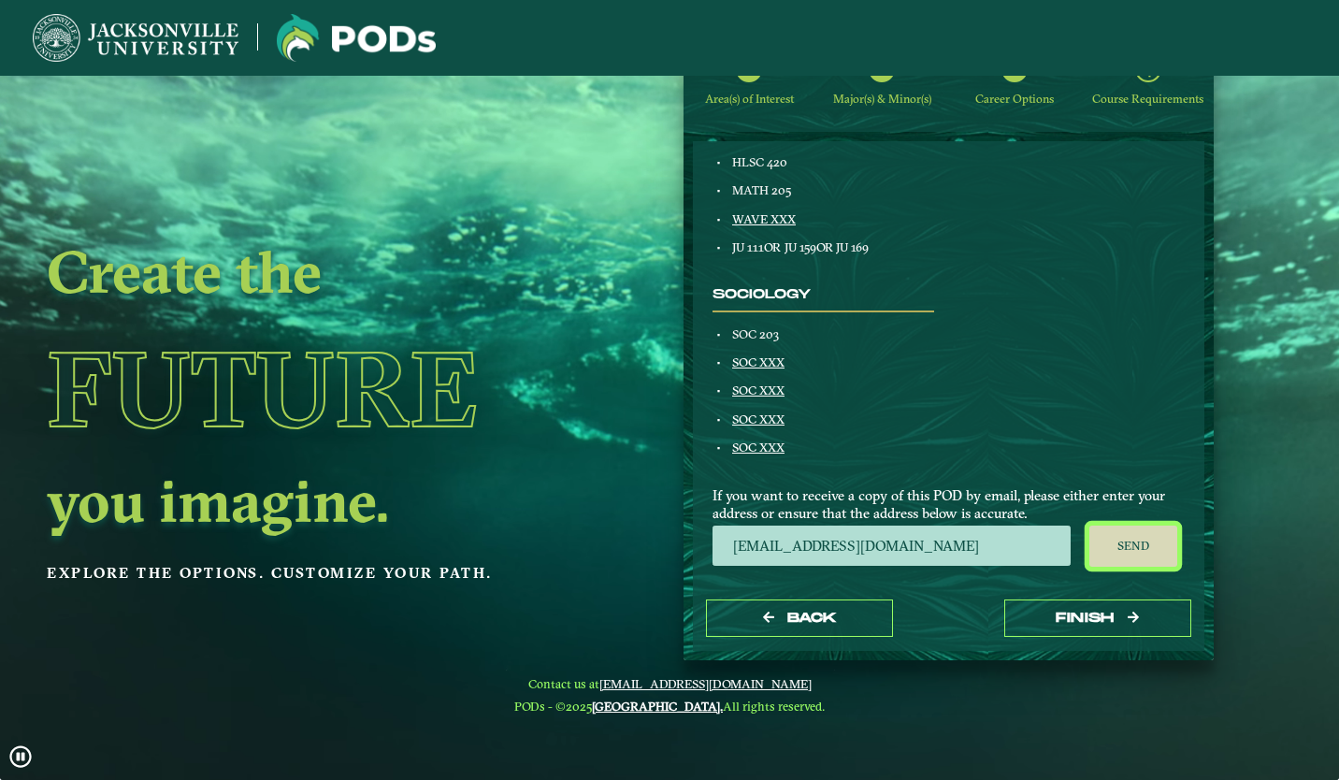
click at [1102, 555] on button "Send" at bounding box center [1133, 545] width 89 height 41
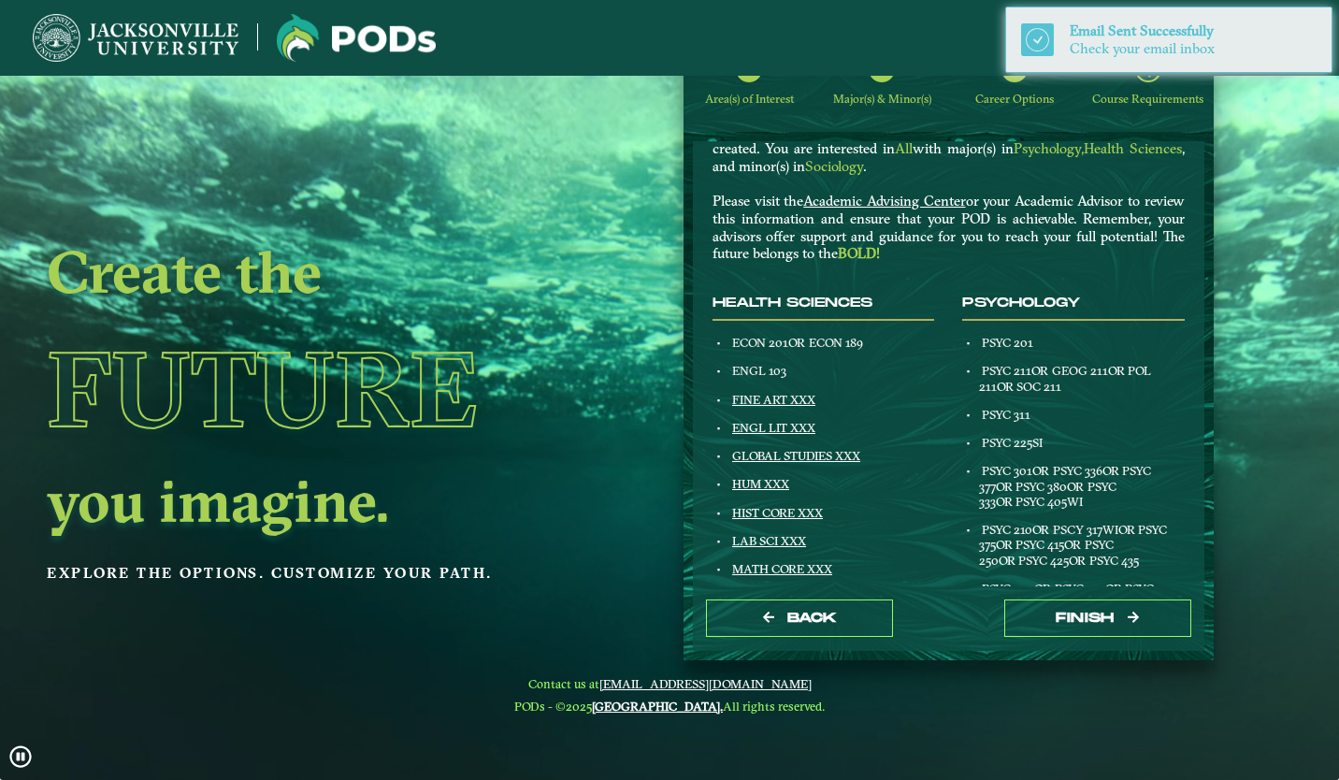
scroll to position [0, 0]
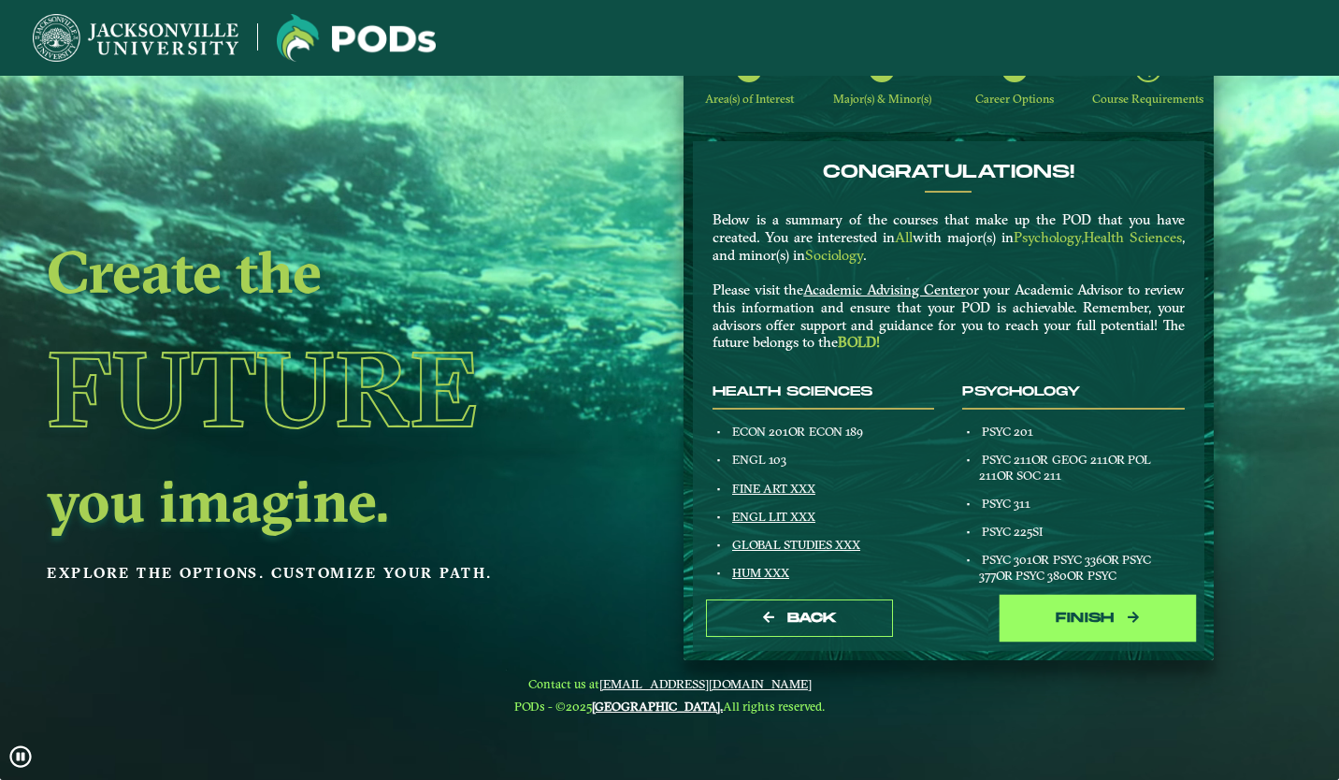
click at [1120, 626] on button "Finish" at bounding box center [1097, 618] width 187 height 38
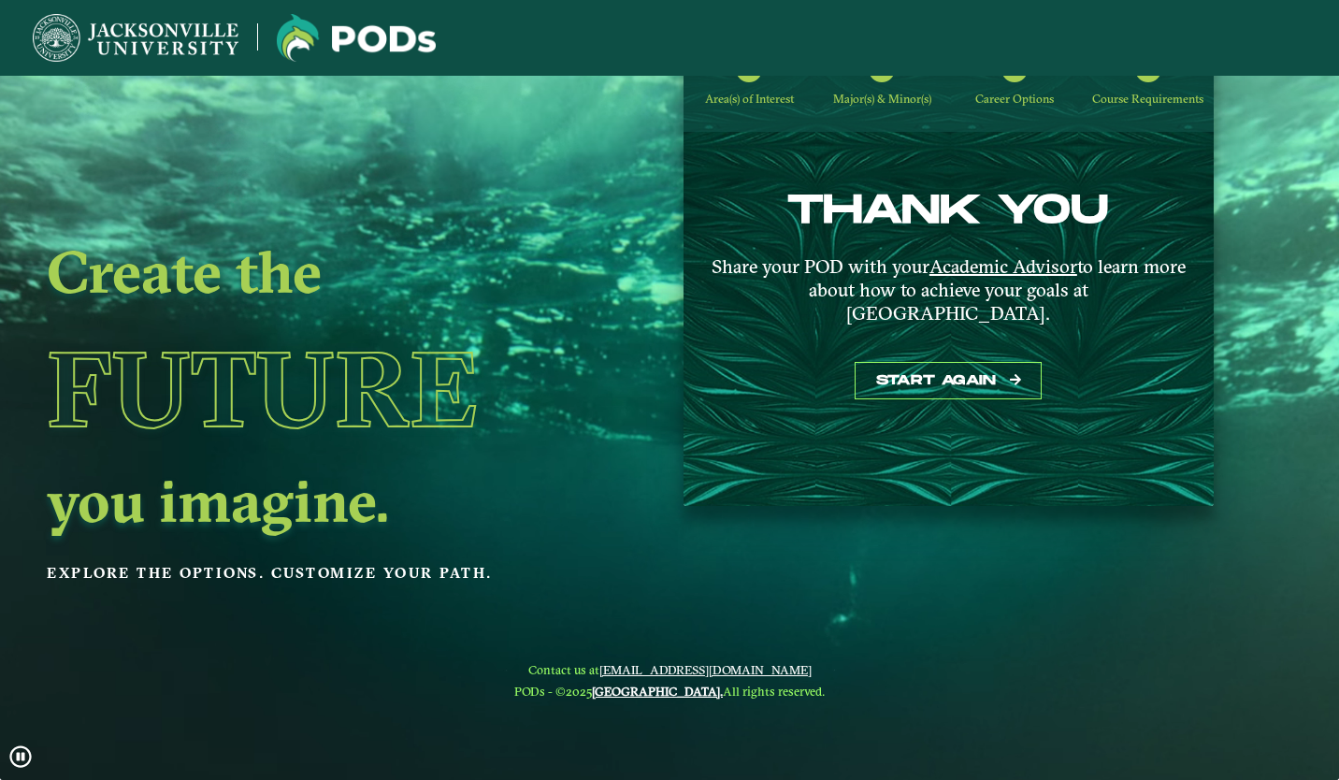
click at [954, 378] on div "THANK YOU Share your POD with your Academic Advisor to learn more about how to …" at bounding box center [948, 319] width 530 height 374
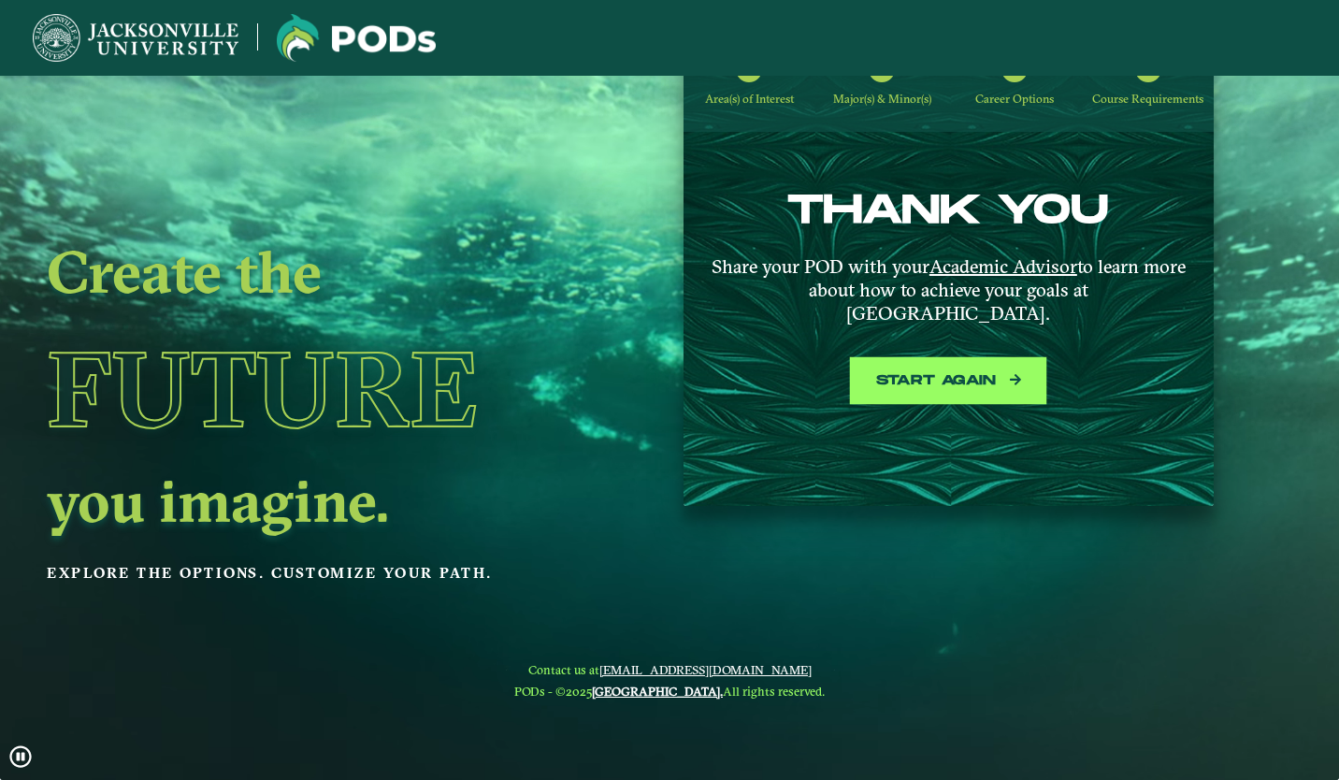
click at [923, 362] on button "Start again" at bounding box center [948, 381] width 187 height 38
